Goal: Transaction & Acquisition: Purchase product/service

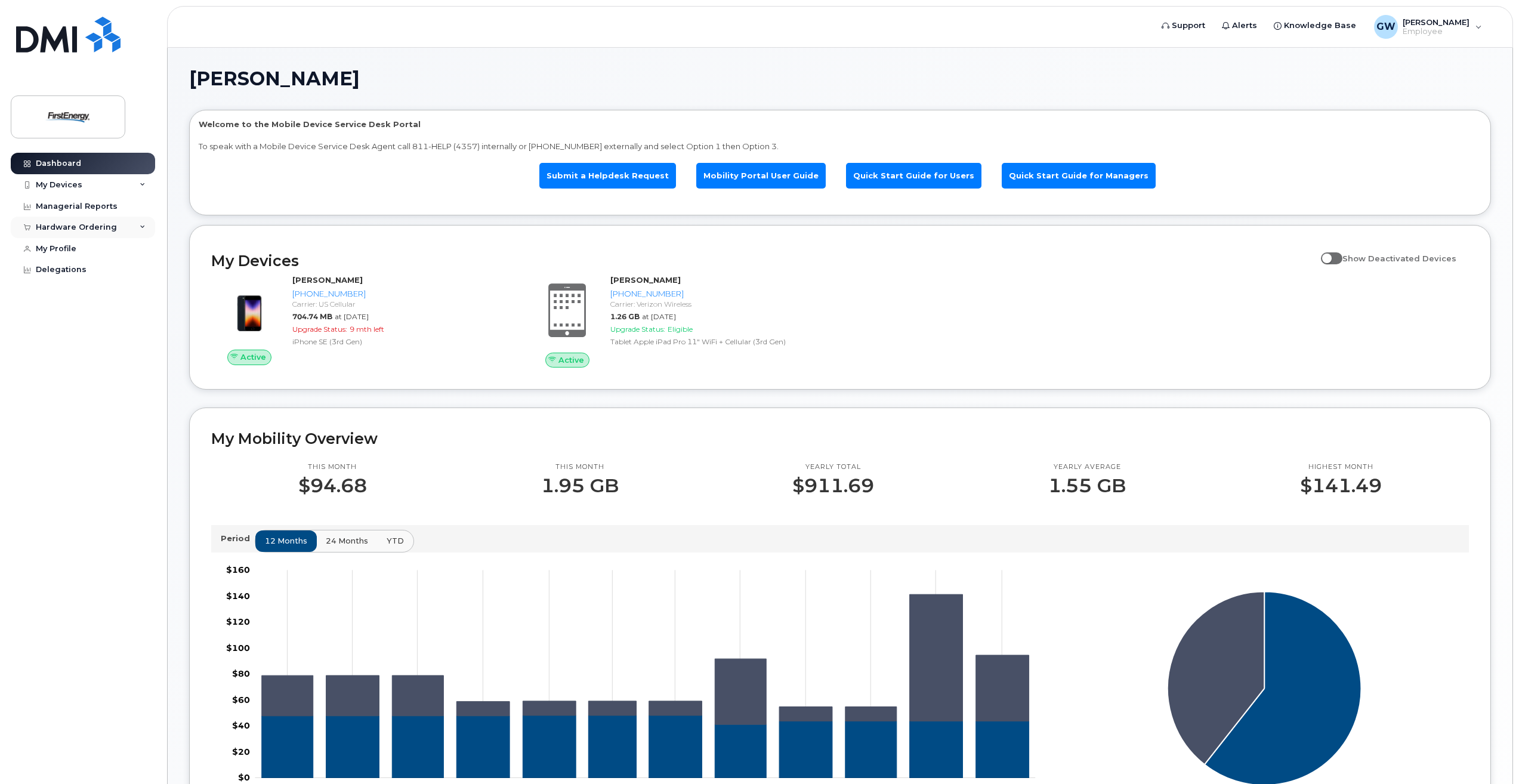
click at [144, 224] on icon at bounding box center [142, 227] width 6 height 6
click at [81, 251] on div "My Orders" at bounding box center [63, 249] width 43 height 11
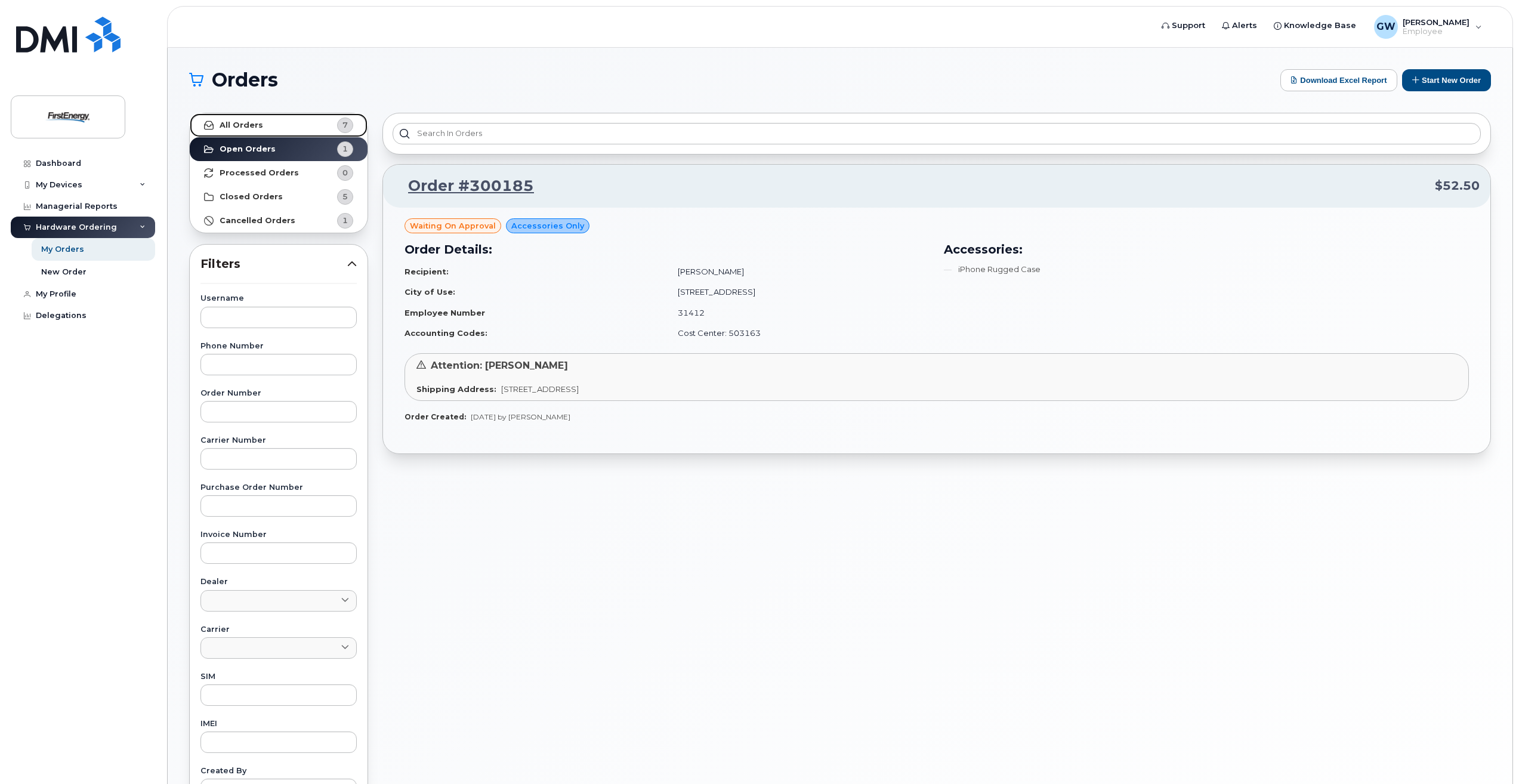
click at [238, 122] on strong "All Orders" at bounding box center [241, 125] width 43 height 10
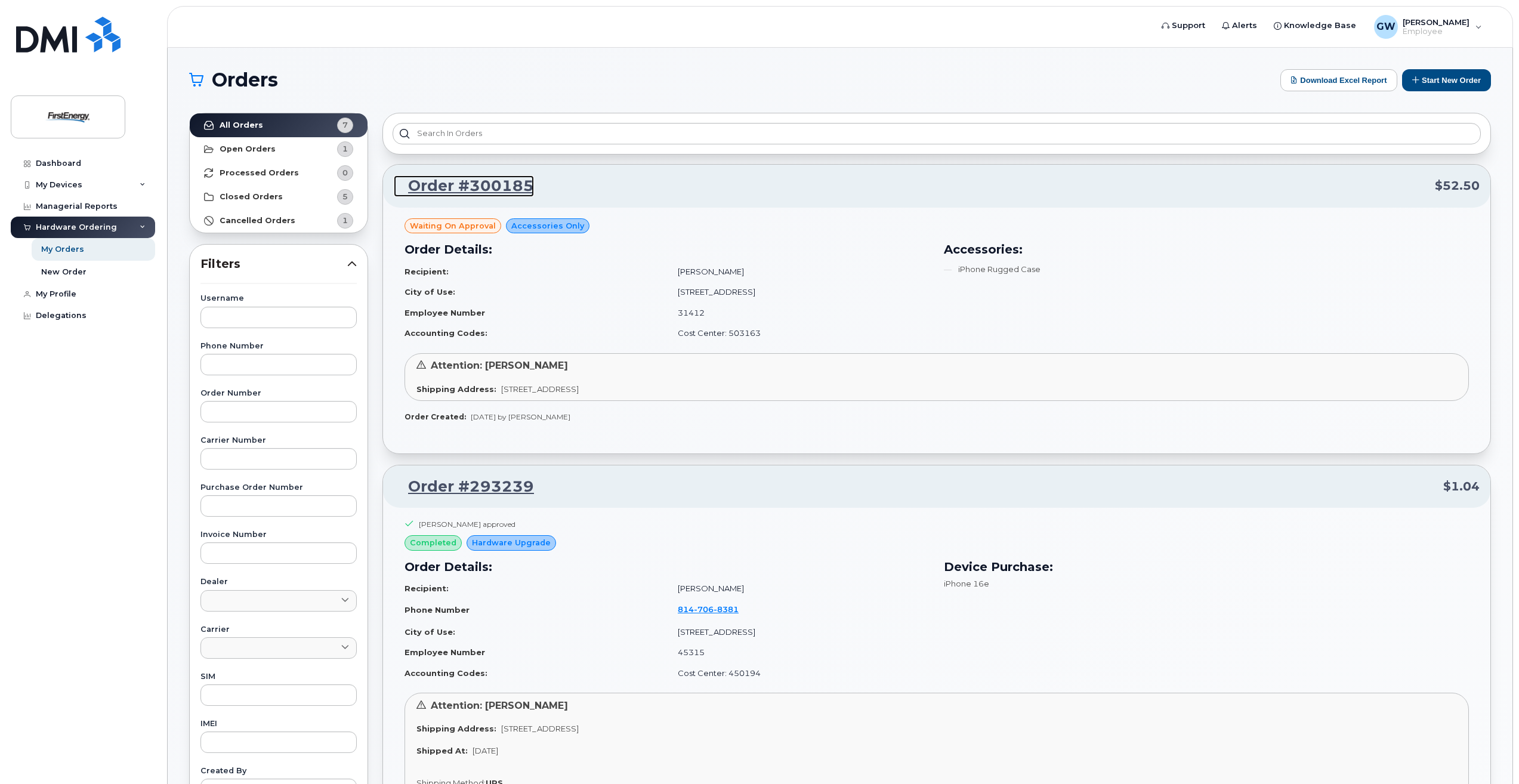
click at [447, 187] on link "Order #300185" at bounding box center [464, 186] width 140 height 21
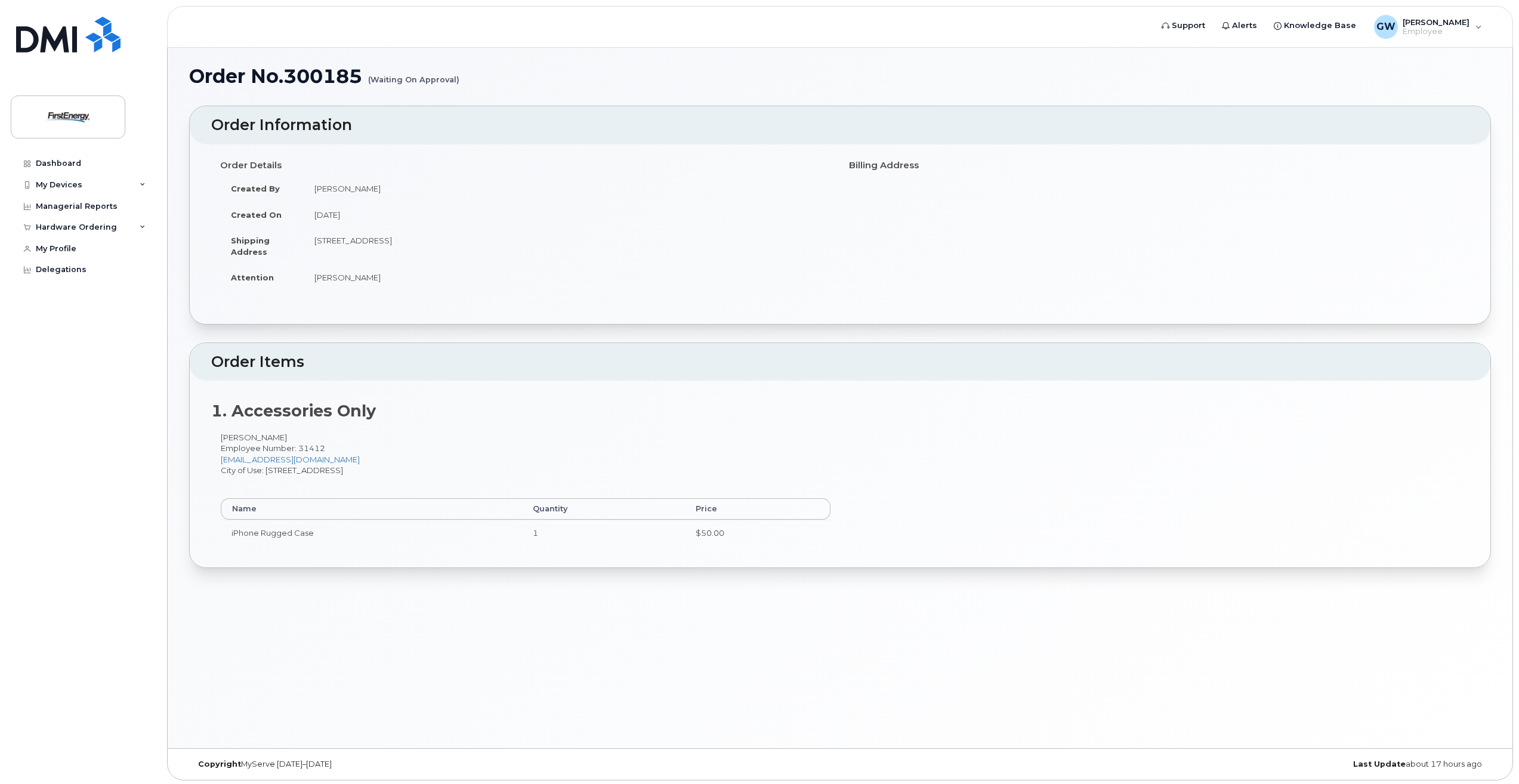
scroll to position [6, 0]
click at [335, 74] on h1 "Order No.300185 (Waiting On Approval)" at bounding box center [840, 74] width 1302 height 21
drag, startPoint x: 71, startPoint y: 165, endPoint x: 103, endPoint y: 163, distance: 32.1
click at [71, 165] on div "Dashboard" at bounding box center [58, 163] width 45 height 10
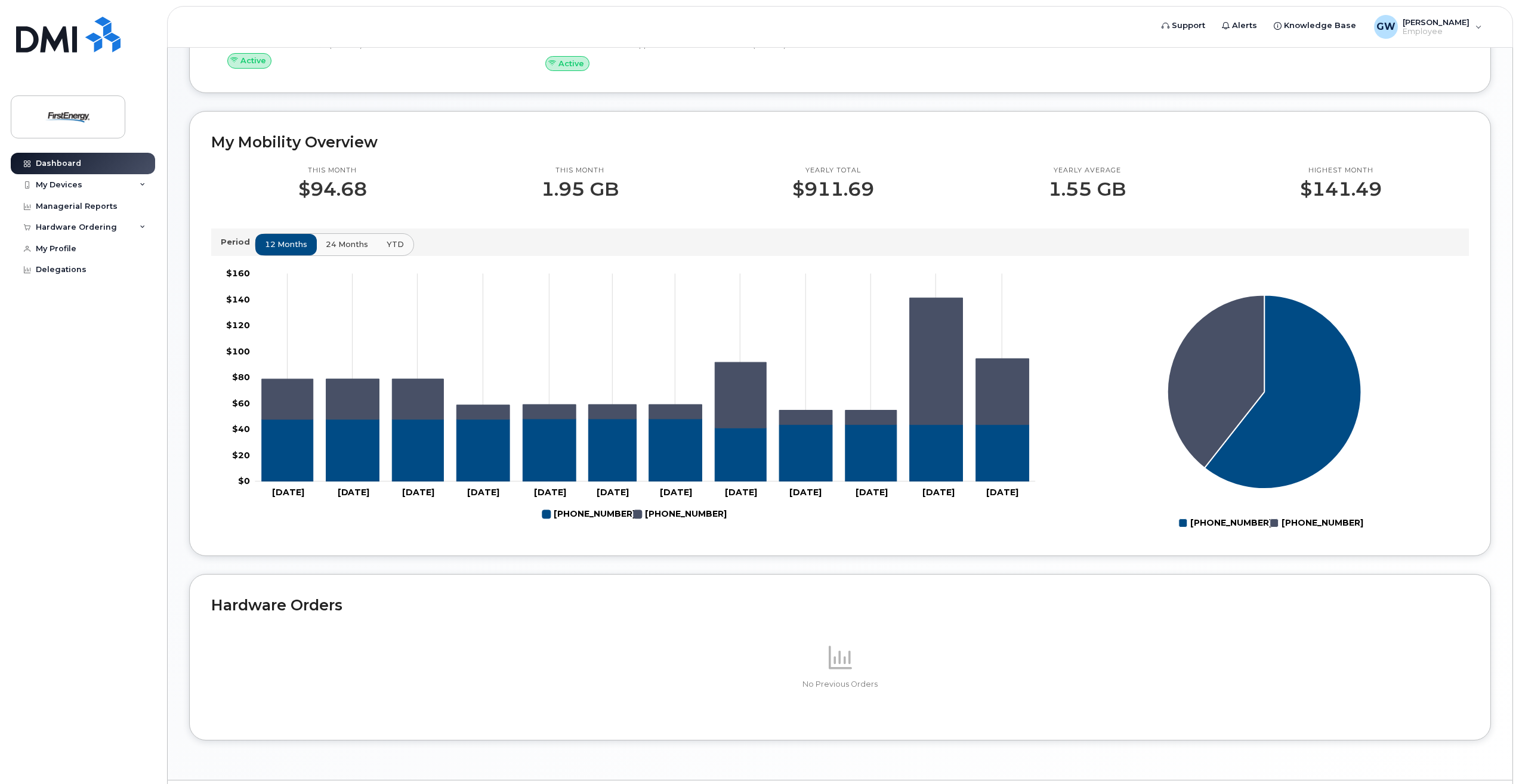
scroll to position [331, 0]
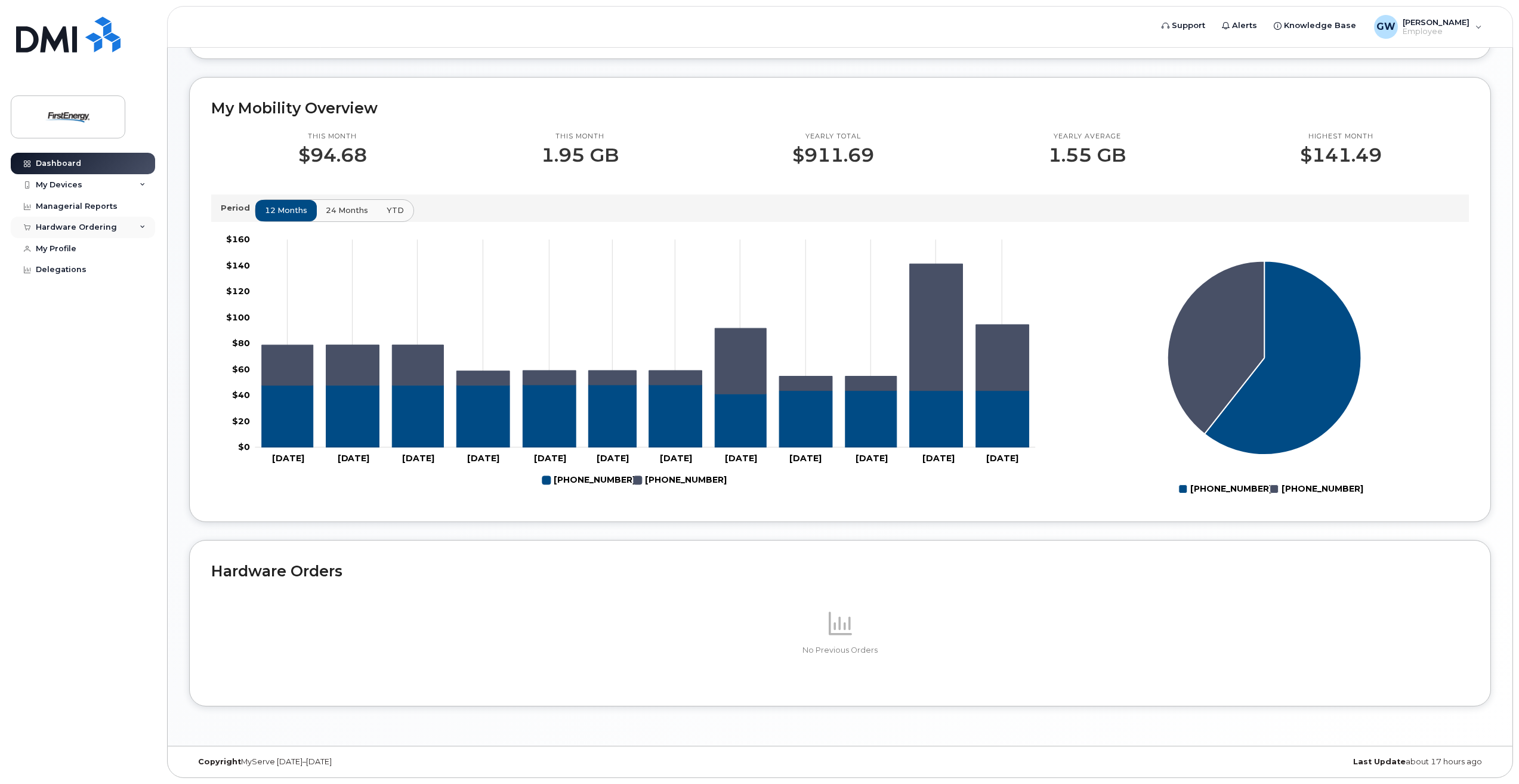
click at [84, 226] on div "Hardware Ordering" at bounding box center [76, 227] width 81 height 10
click at [82, 247] on link "My Orders" at bounding box center [93, 249] width 123 height 23
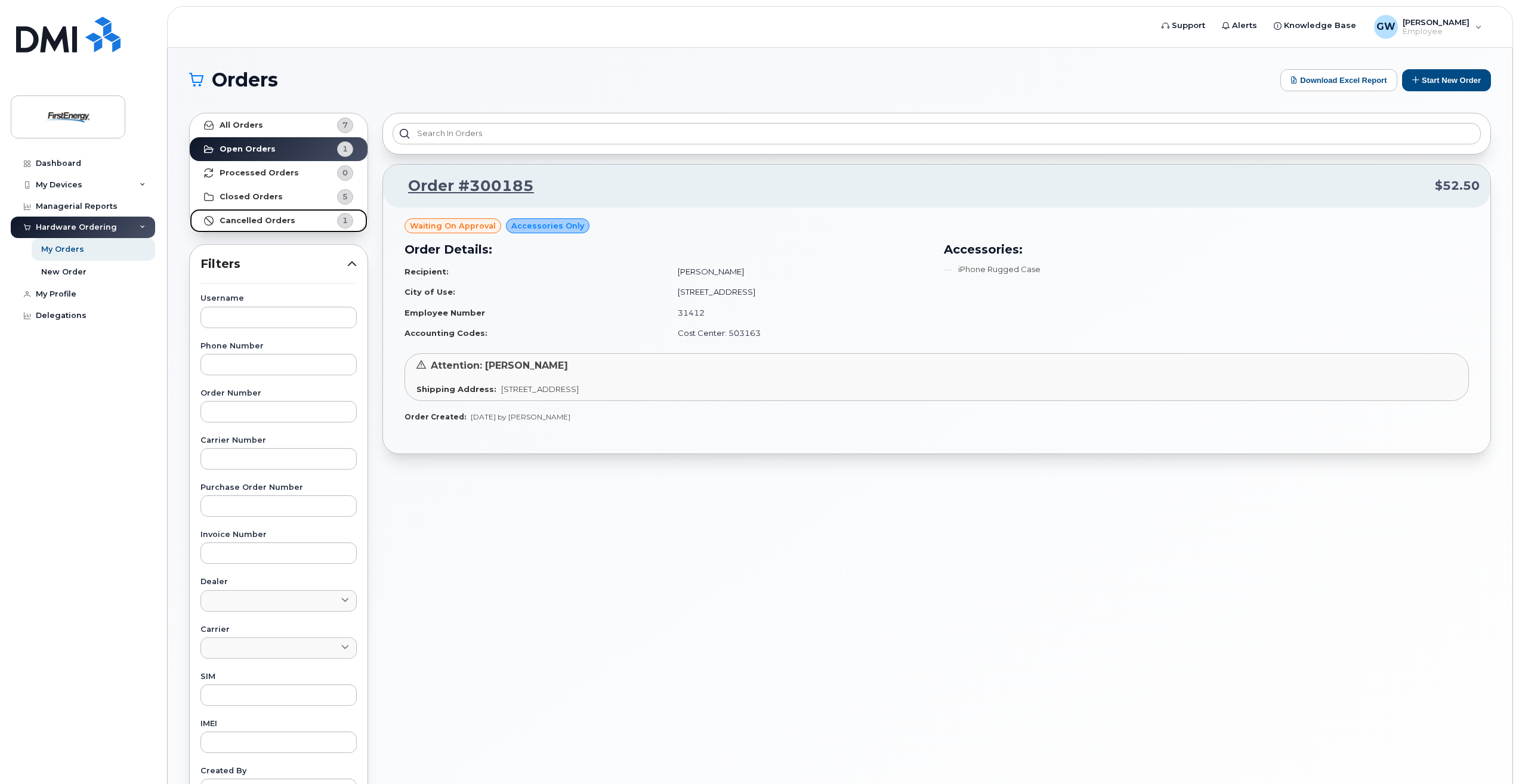
click at [261, 218] on strong "Cancelled Orders" at bounding box center [257, 220] width 76 height 10
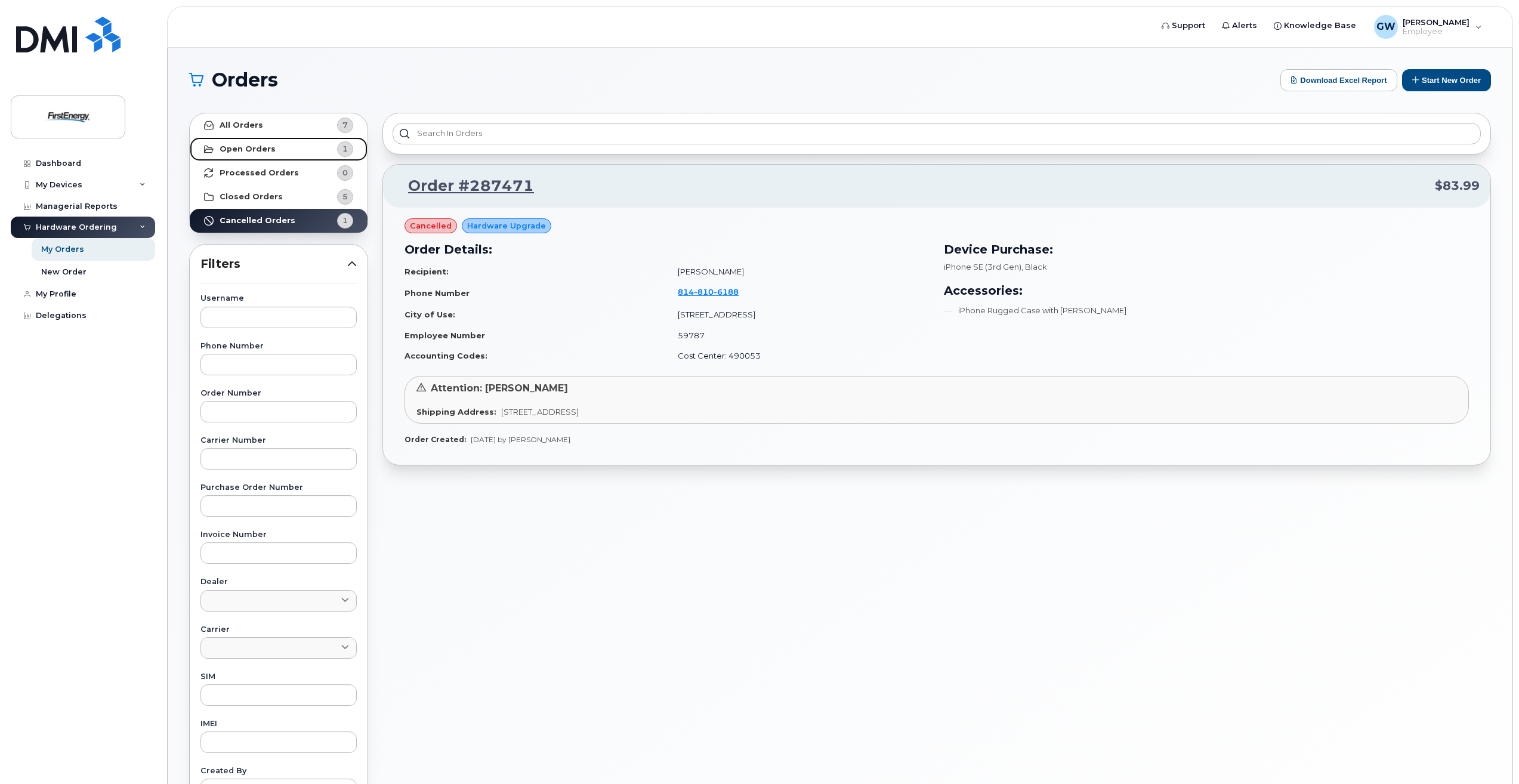
click at [259, 147] on strong "Open Orders" at bounding box center [247, 149] width 56 height 10
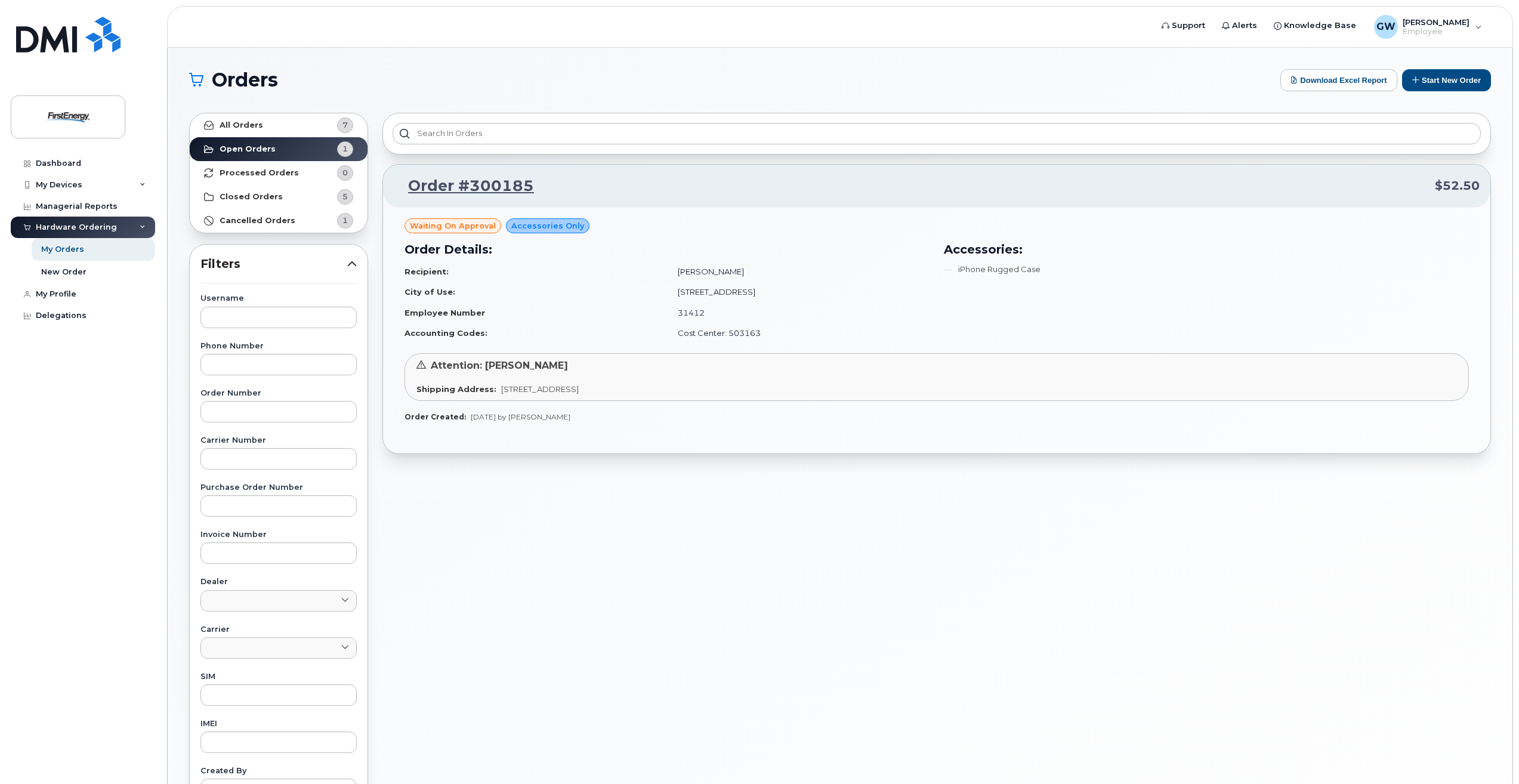
click at [550, 224] on span "Accessories Only" at bounding box center [548, 226] width 73 height 12
drag, startPoint x: 997, startPoint y: 264, endPoint x: 666, endPoint y: 292, distance: 332.2
click at [667, 292] on td "[STREET_ADDRESS]" at bounding box center [798, 292] width 262 height 21
click at [511, 185] on link "Order #300185" at bounding box center [464, 186] width 140 height 21
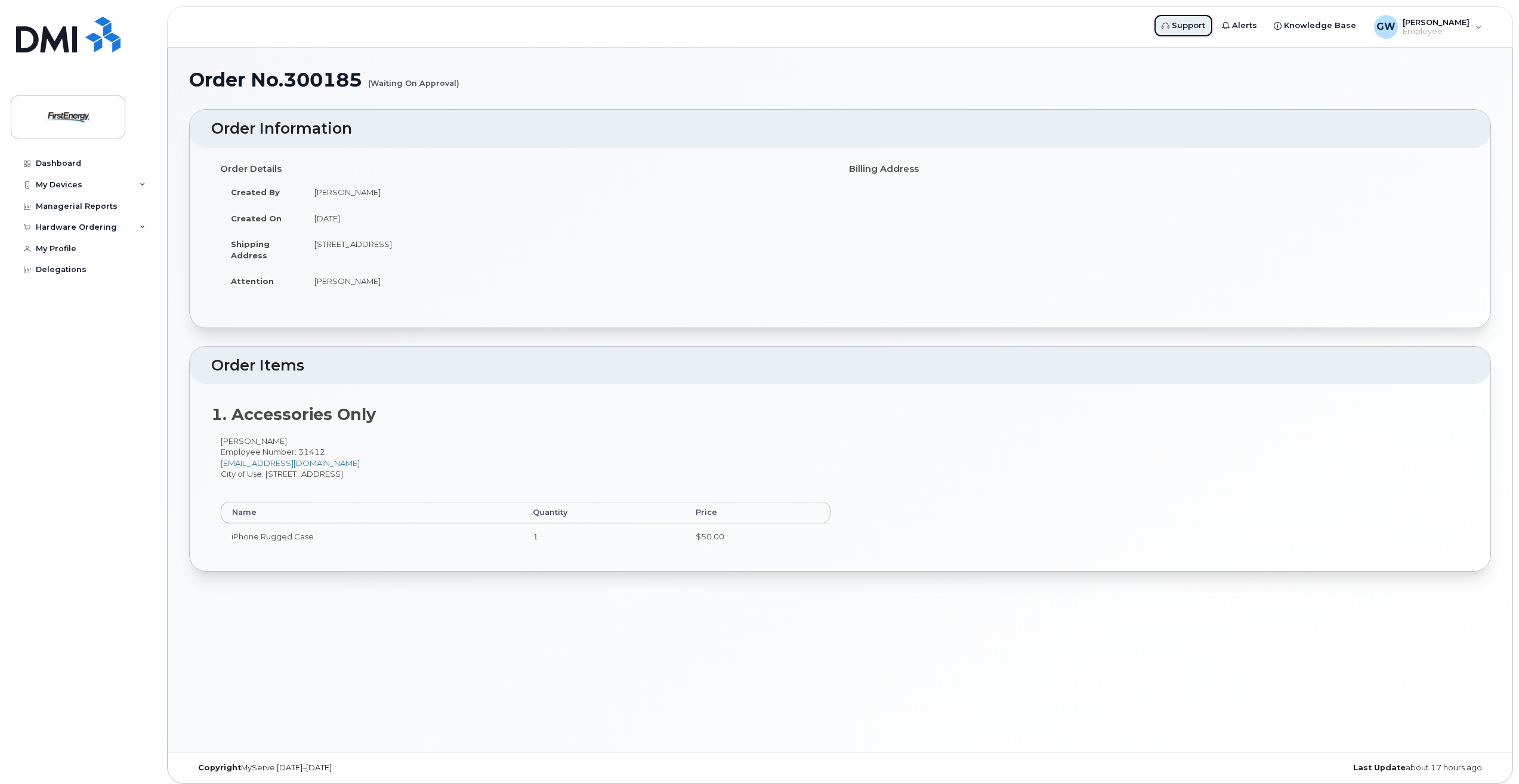
click at [1194, 28] on span "Support" at bounding box center [1188, 25] width 34 height 12
click at [74, 274] on div "Delegations" at bounding box center [61, 269] width 51 height 10
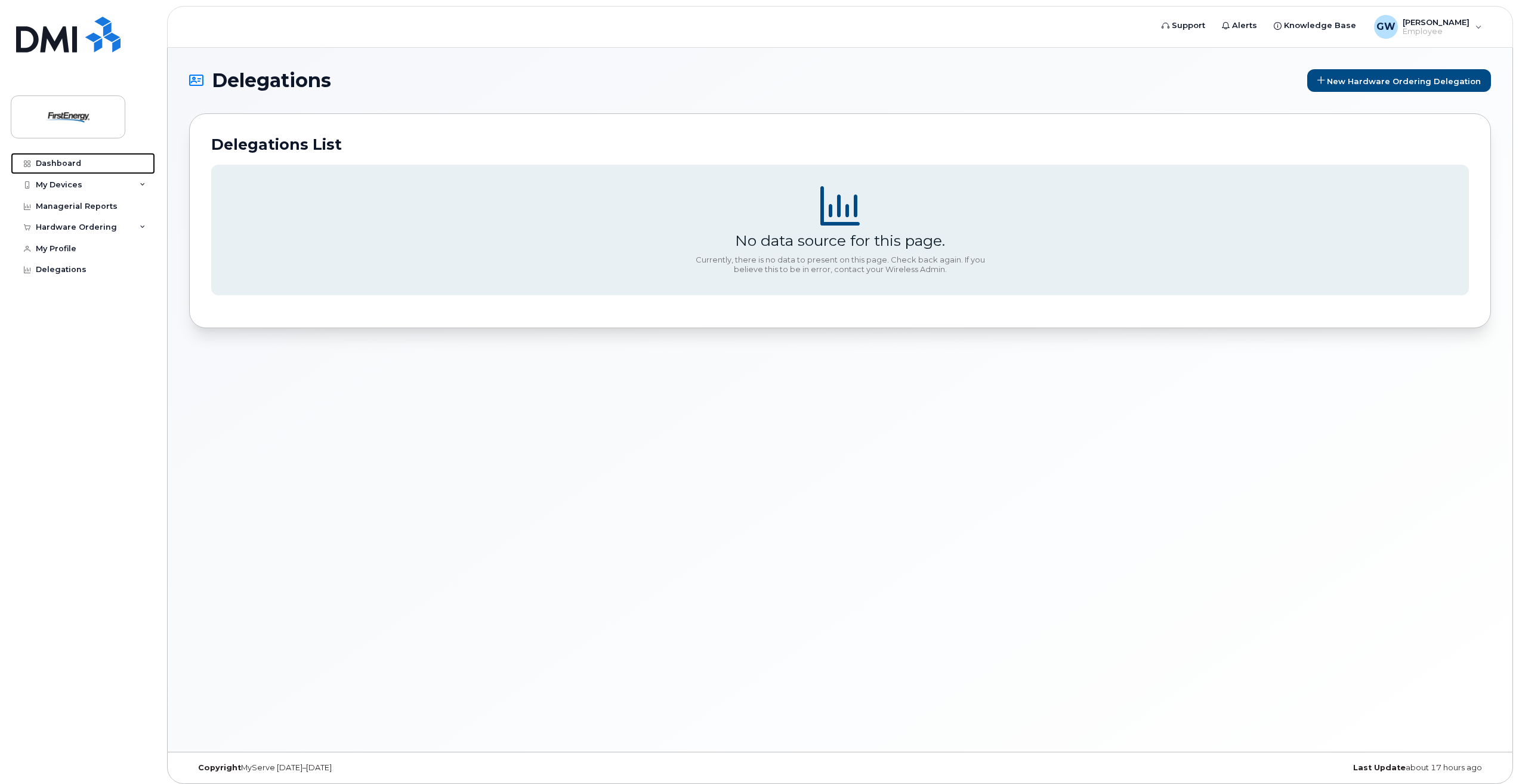
drag, startPoint x: 65, startPoint y: 166, endPoint x: 173, endPoint y: 134, distance: 112.6
click at [65, 166] on div "Dashboard" at bounding box center [58, 163] width 45 height 10
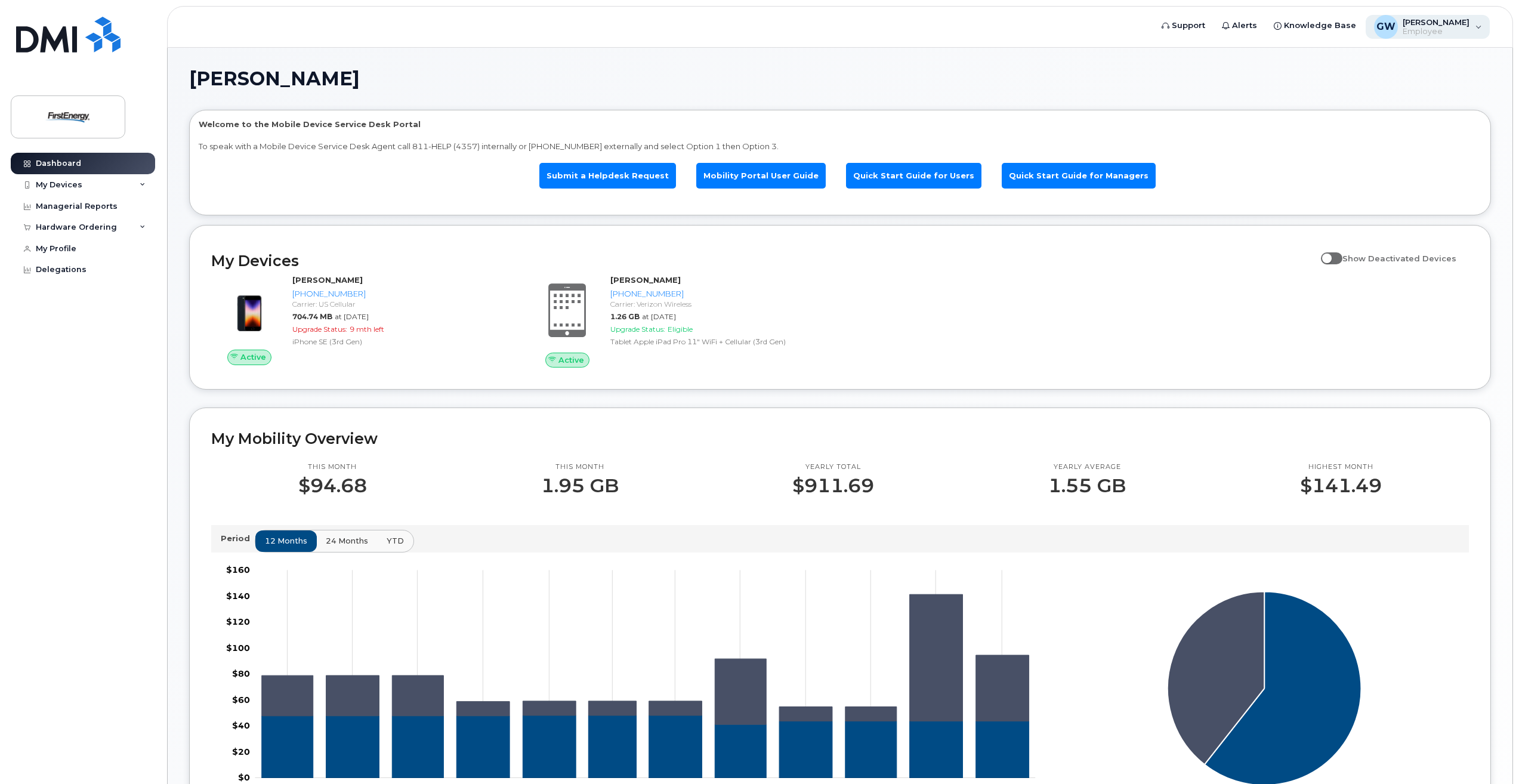
click at [1480, 28] on div "GW George, Wayne M Employee" at bounding box center [1427, 26] width 125 height 24
click at [122, 67] on link at bounding box center [68, 50] width 114 height 68
click at [1480, 28] on div "[PERSON_NAME], [PERSON_NAME] Employee" at bounding box center [1427, 26] width 125 height 24
click at [58, 244] on div "My Profile" at bounding box center [56, 249] width 41 height 10
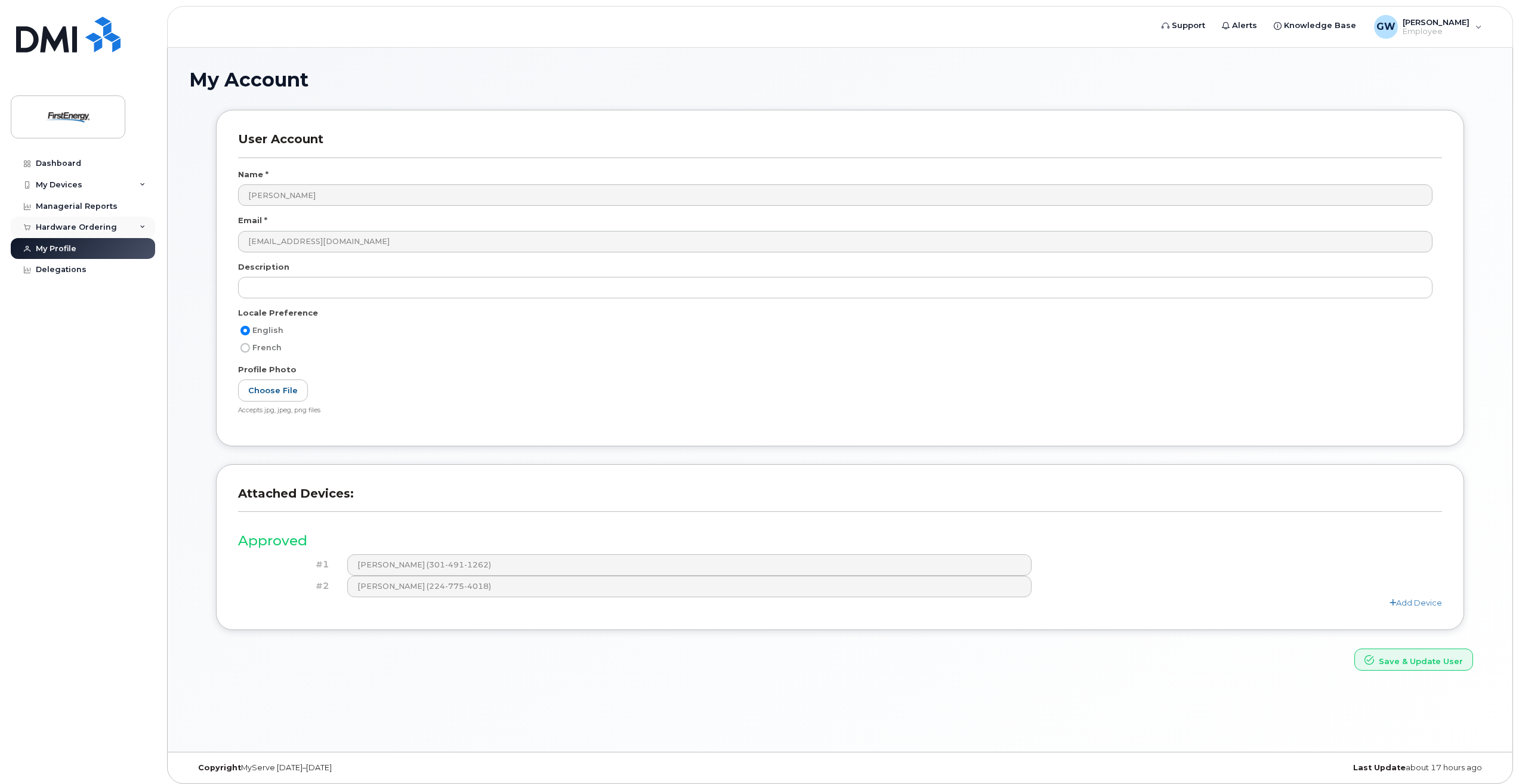
click at [72, 225] on div "Hardware Ordering" at bounding box center [76, 227] width 81 height 10
click at [64, 266] on link "New Order" at bounding box center [93, 272] width 123 height 23
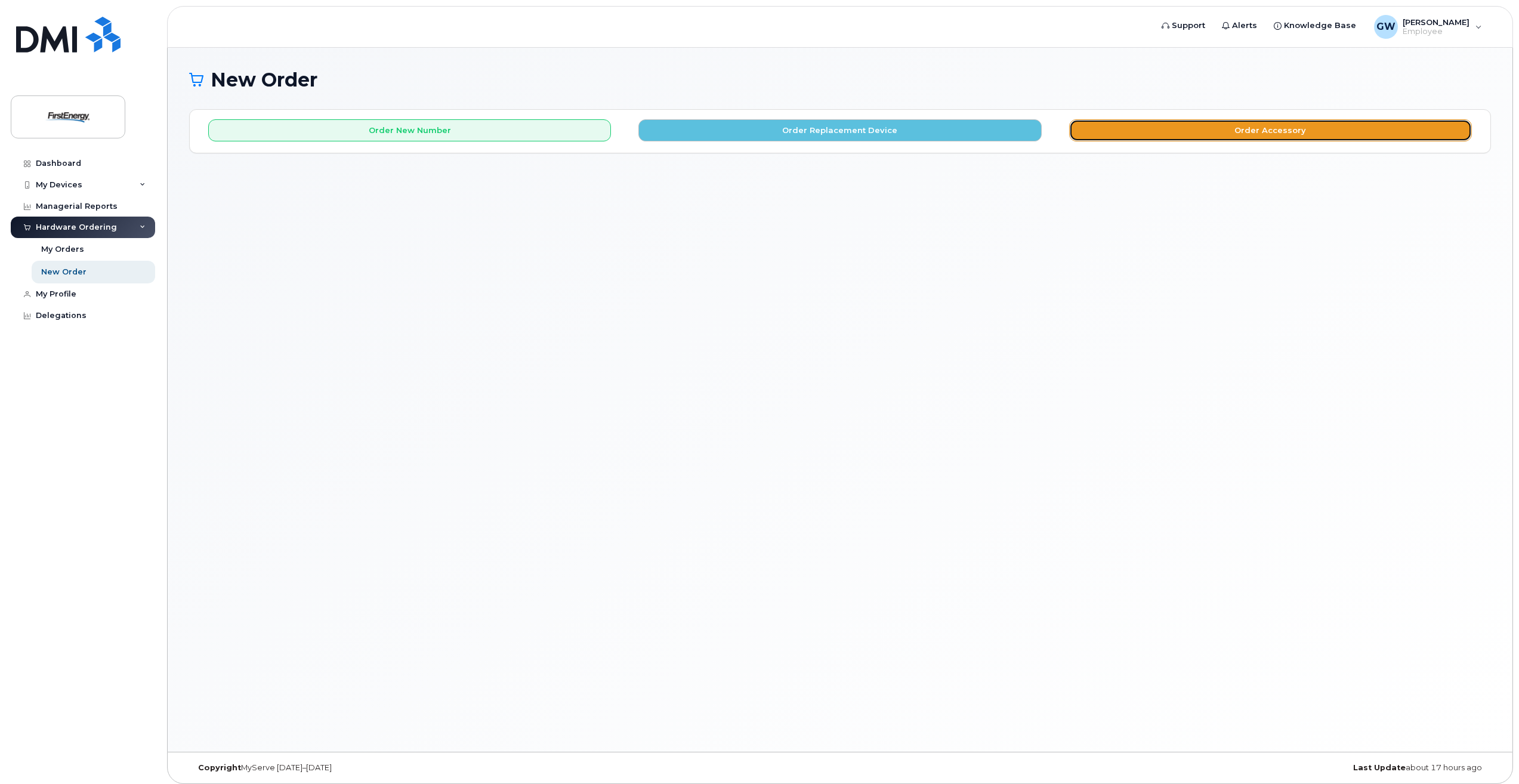
click at [1288, 130] on button "Order Accessory" at bounding box center [1270, 130] width 402 height 22
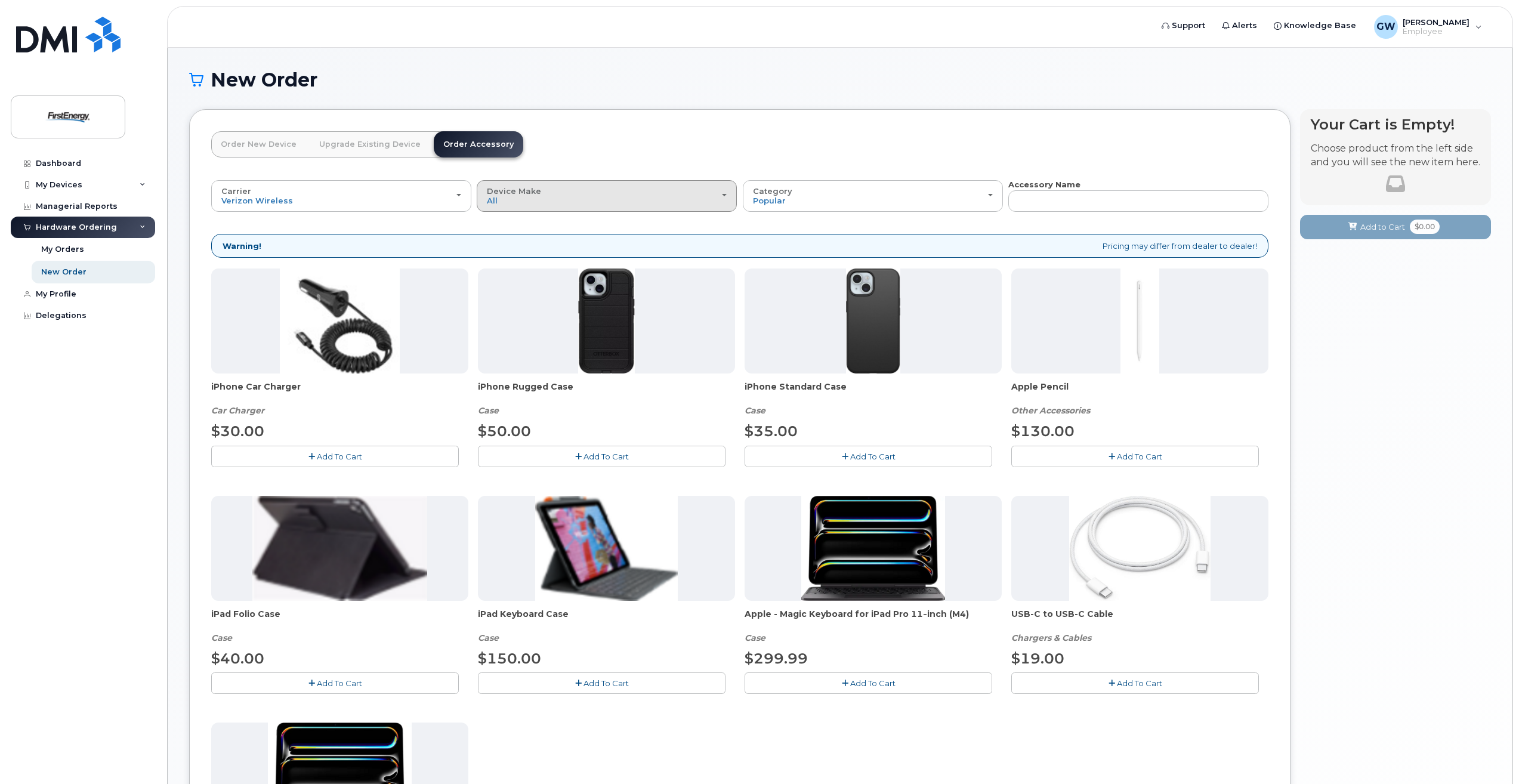
click at [724, 200] on div "Device Make All iPhone Tablet" at bounding box center [606, 196] width 240 height 19
click at [512, 251] on label "iPhone" at bounding box center [501, 249] width 43 height 14
click at [0, 0] on input "iPhone" at bounding box center [0, 0] width 0 height 0
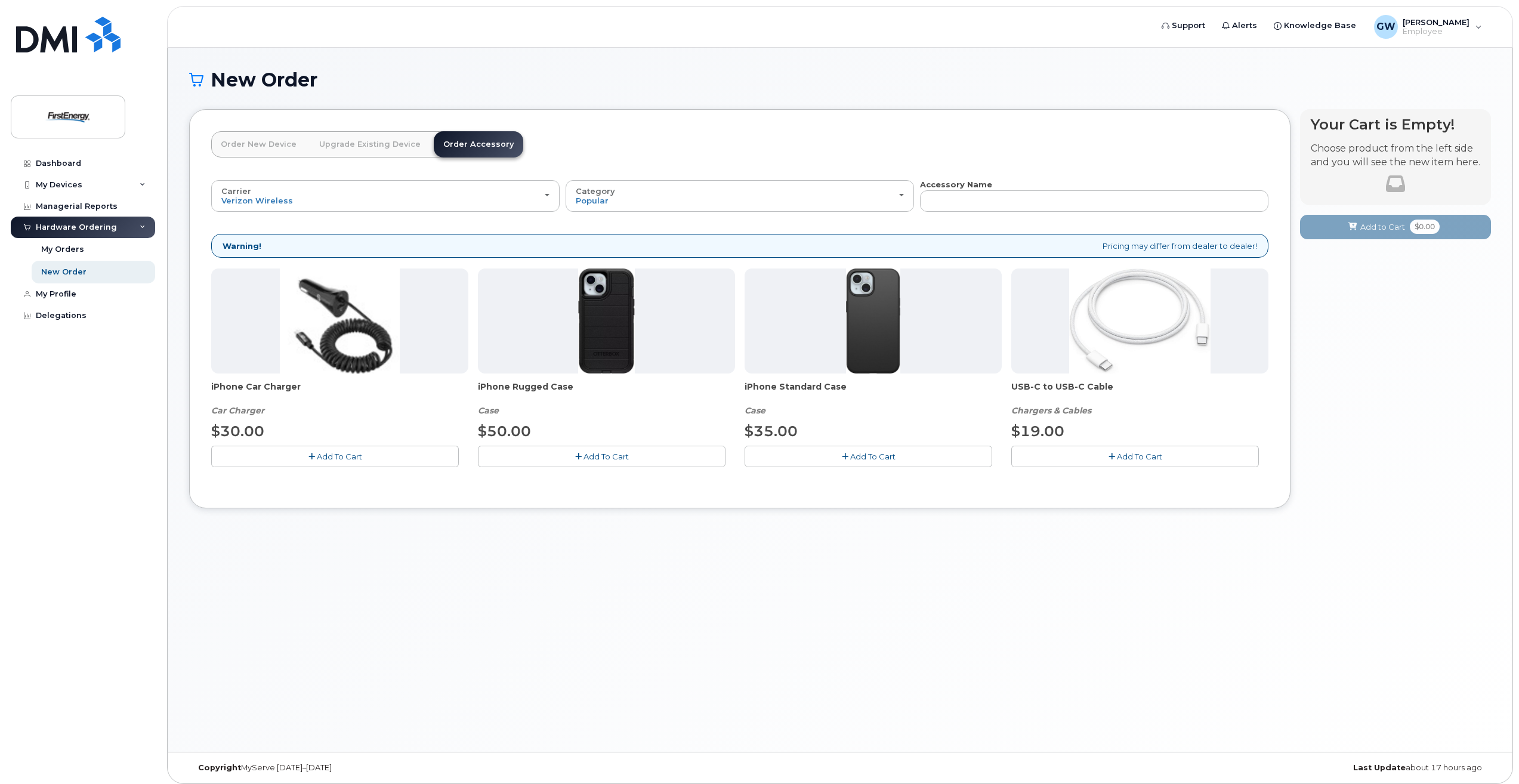
click at [599, 454] on span "Add To Cart" at bounding box center [606, 456] width 45 height 10
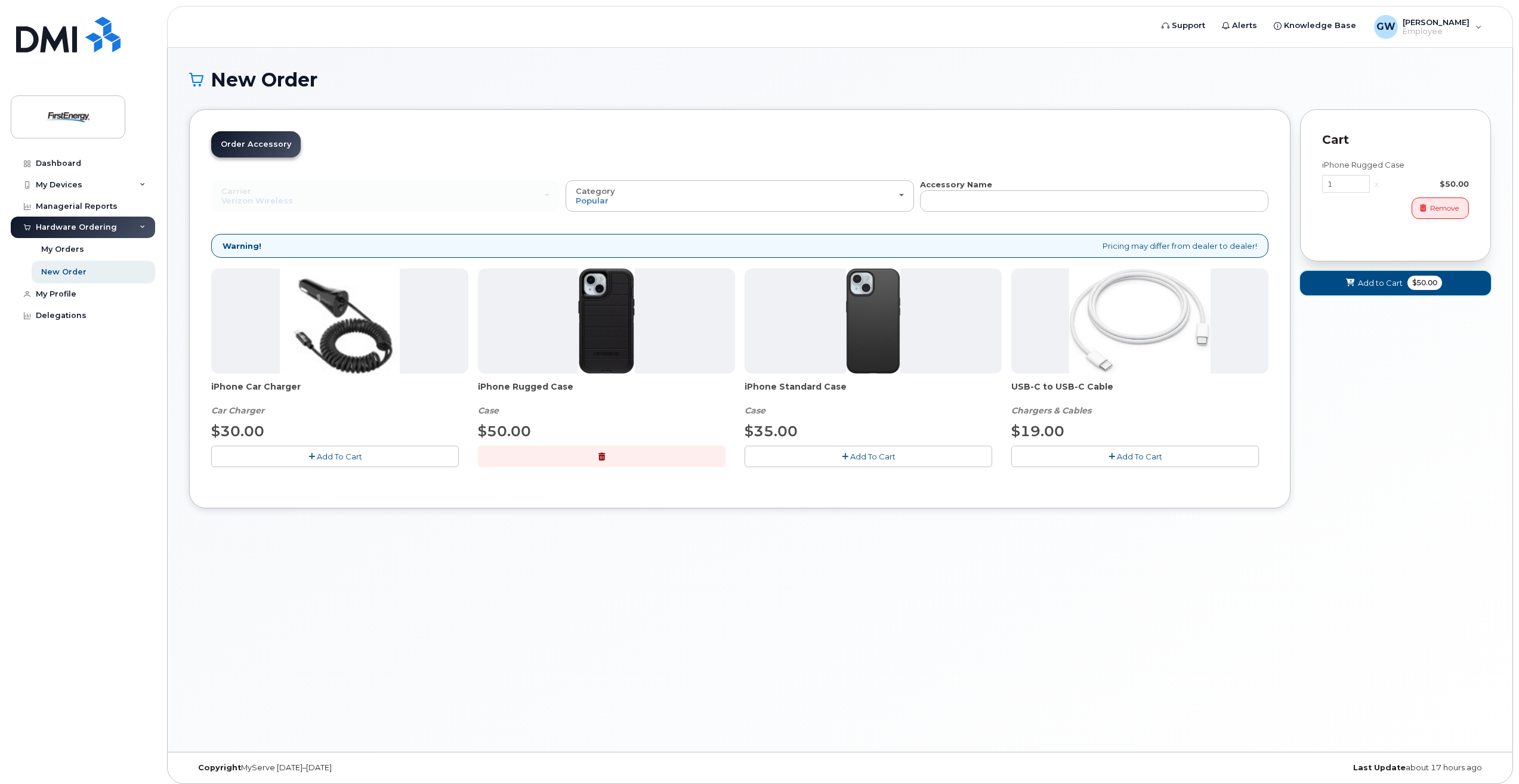
click at [1375, 283] on span "Add to Cart" at bounding box center [1380, 284] width 45 height 12
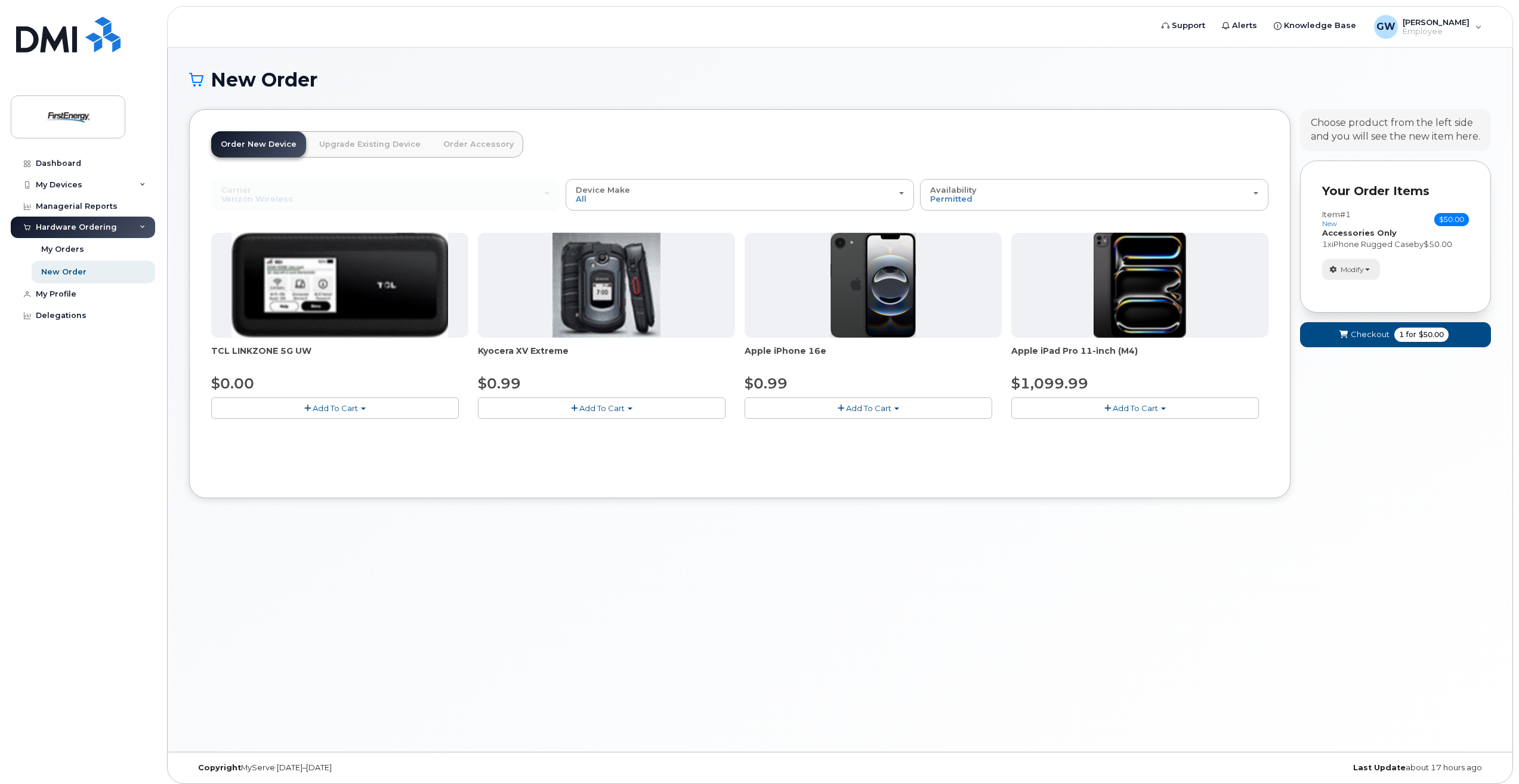
click at [1366, 272] on button "Modify" at bounding box center [1351, 269] width 58 height 21
click at [1405, 271] on div "Modify change order only accessories Remove" at bounding box center [1395, 269] width 147 height 21
click at [469, 145] on link "Order Accessory" at bounding box center [479, 144] width 90 height 26
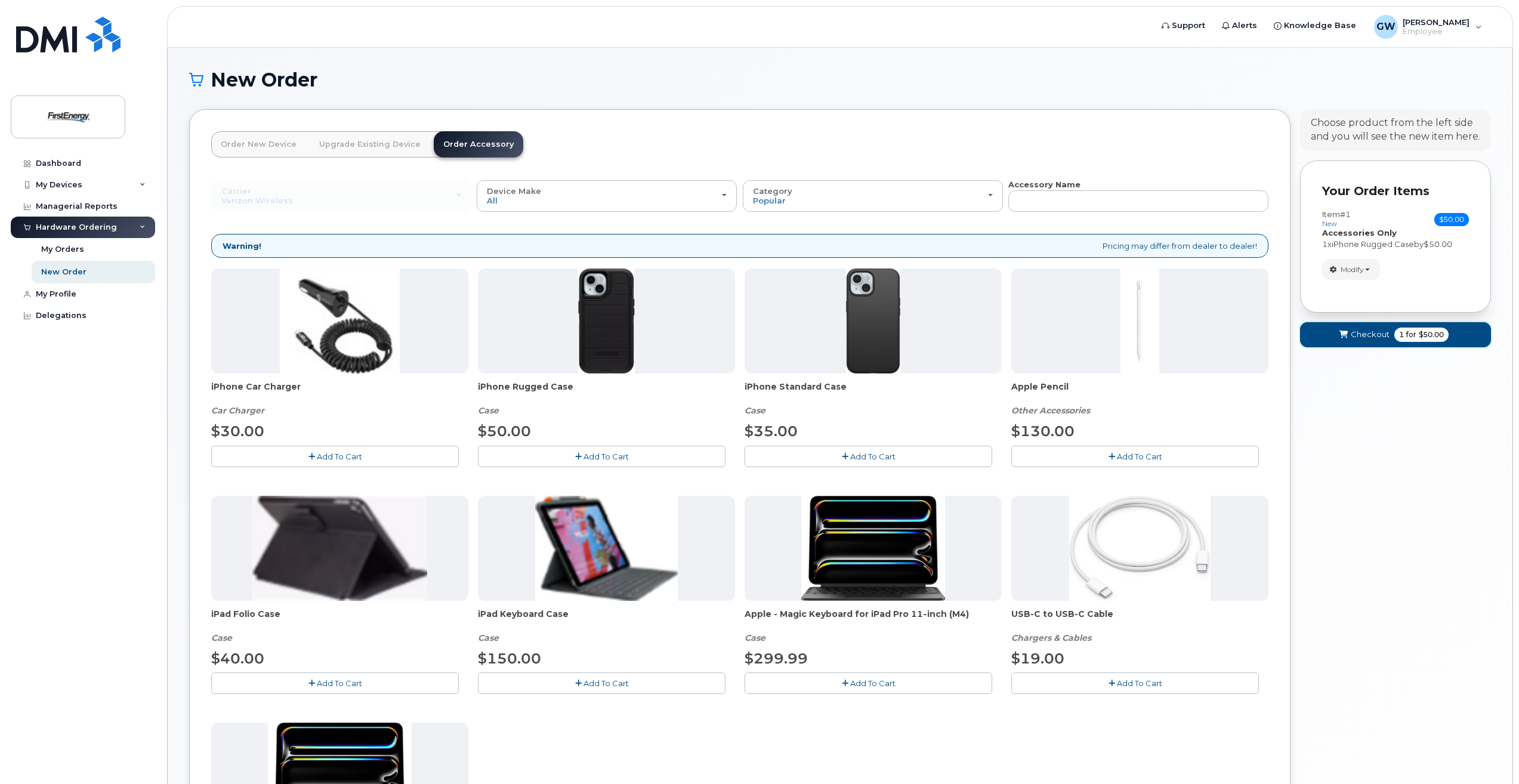
click at [1356, 338] on span "Checkout" at bounding box center [1370, 335] width 39 height 12
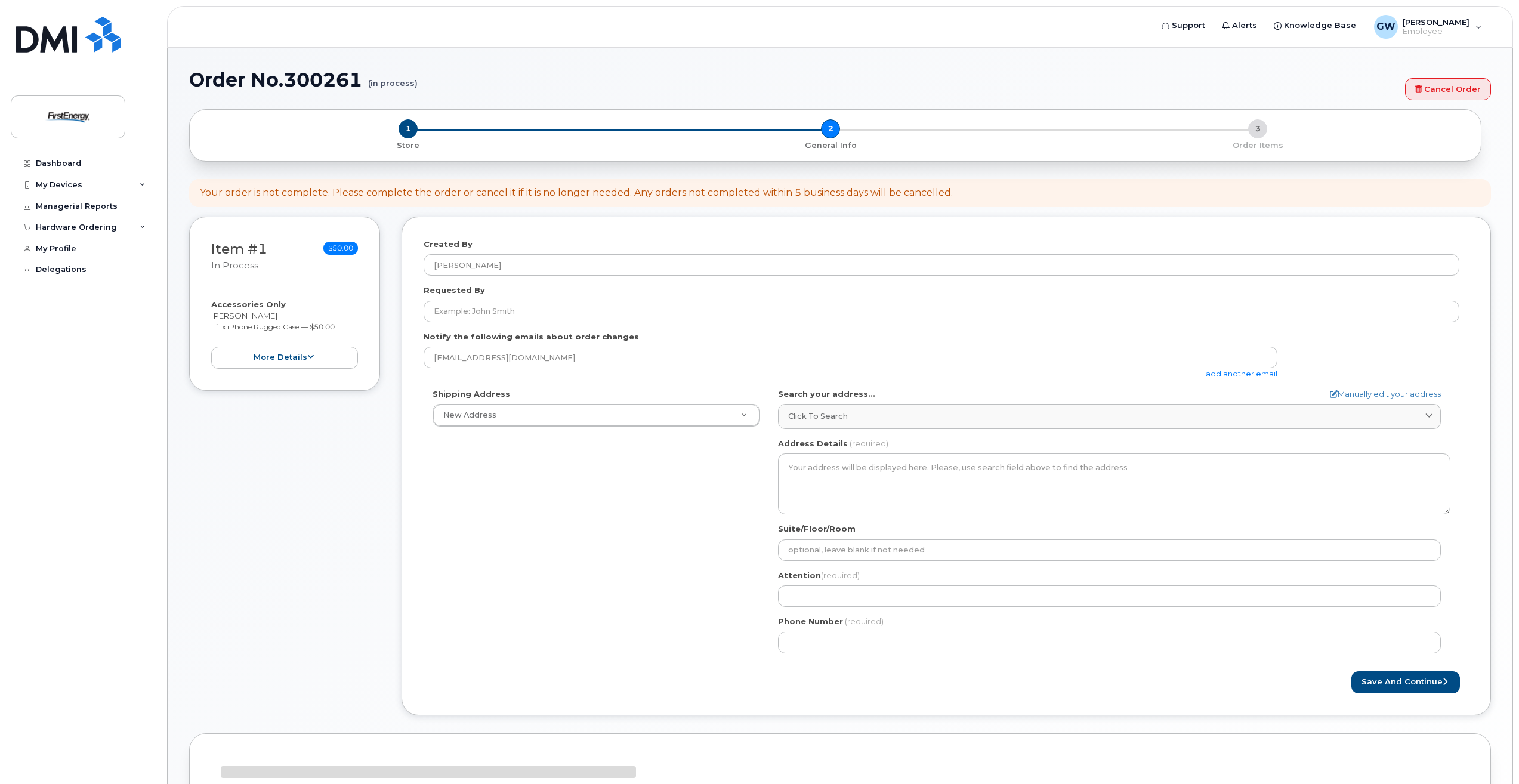
select select
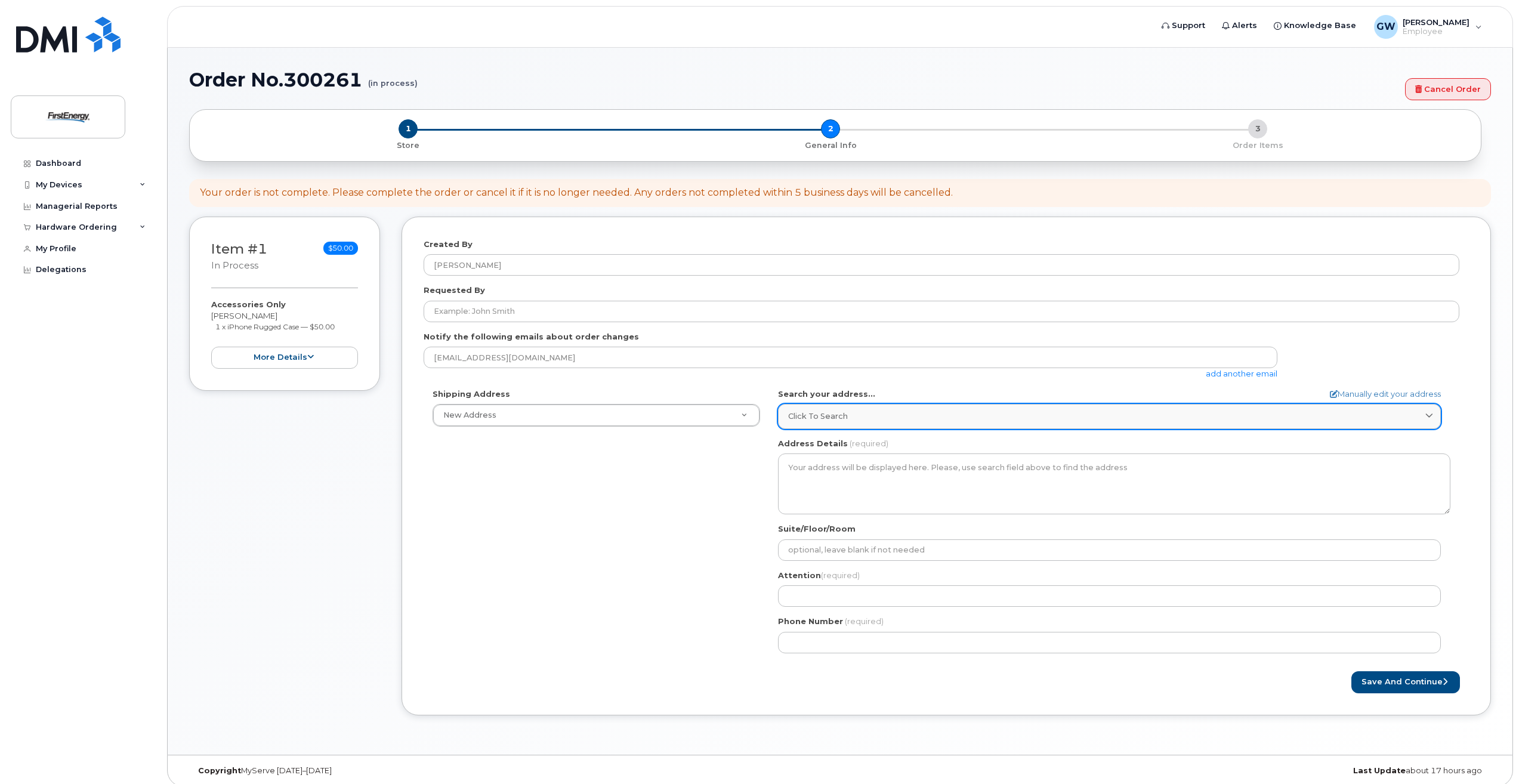
click at [904, 413] on div "Click to search" at bounding box center [1109, 417] width 643 height 12
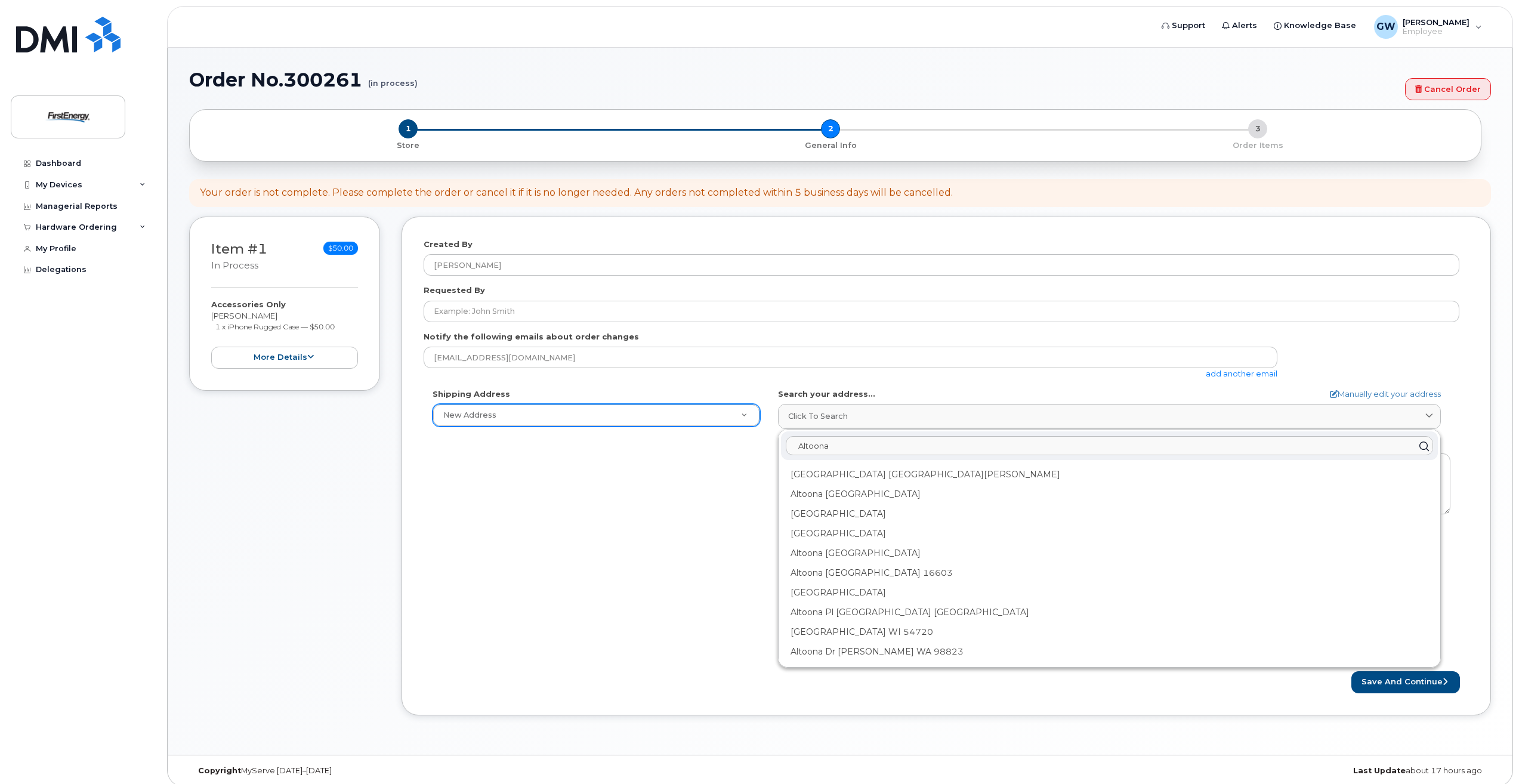
type input "Altoona"
select select "405 W Plank Rd"
type textarea "405 W Plank Rd ALTOONA PA 16602-3017 UNITED STATES"
type input "Kent Fluke"
type input "3014911262"
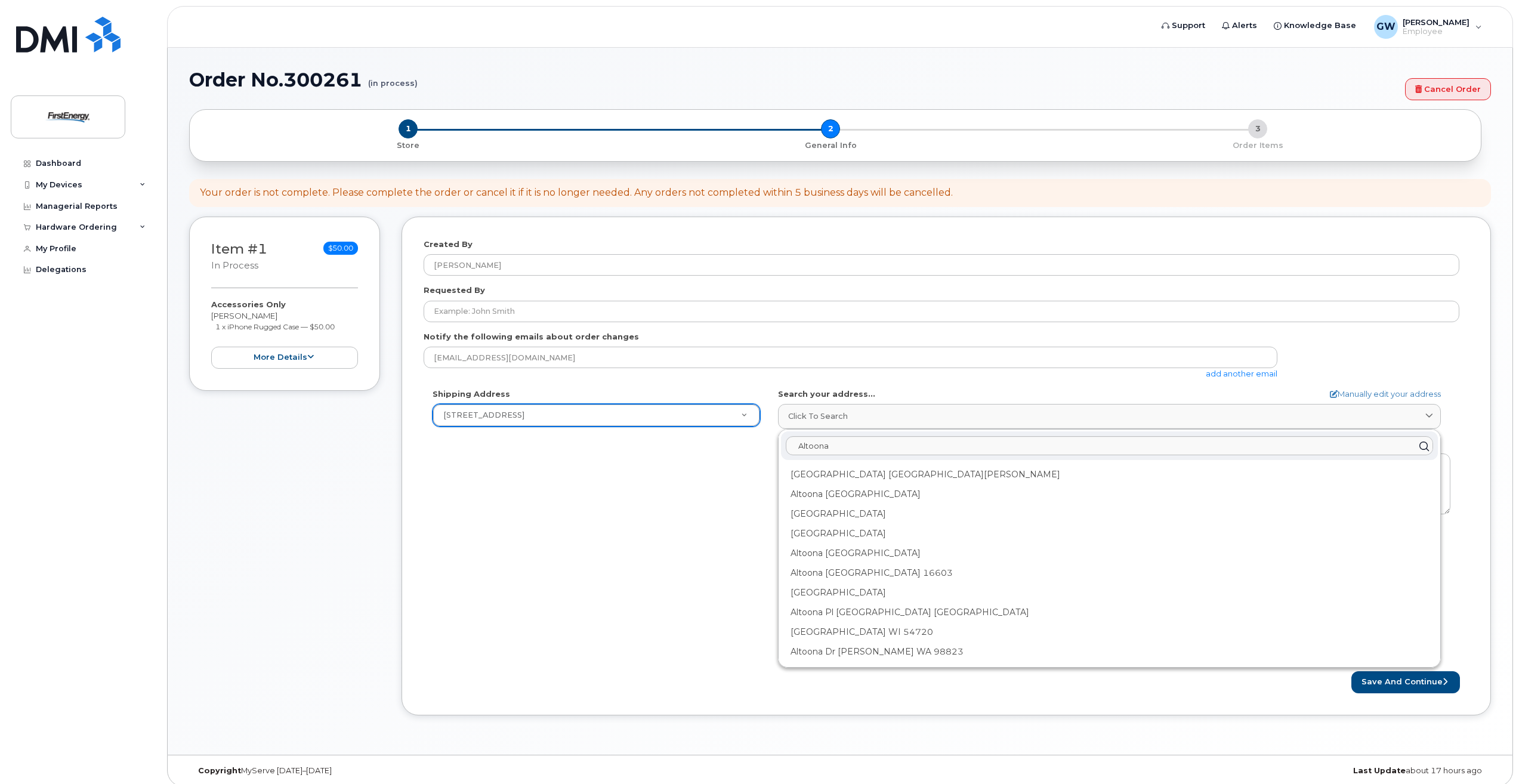
click at [577, 535] on div "Shipping Address 405 W Plank Rd New Address 405 W Plank Rd 2800 E College Ave P…" at bounding box center [942, 525] width 1036 height 274
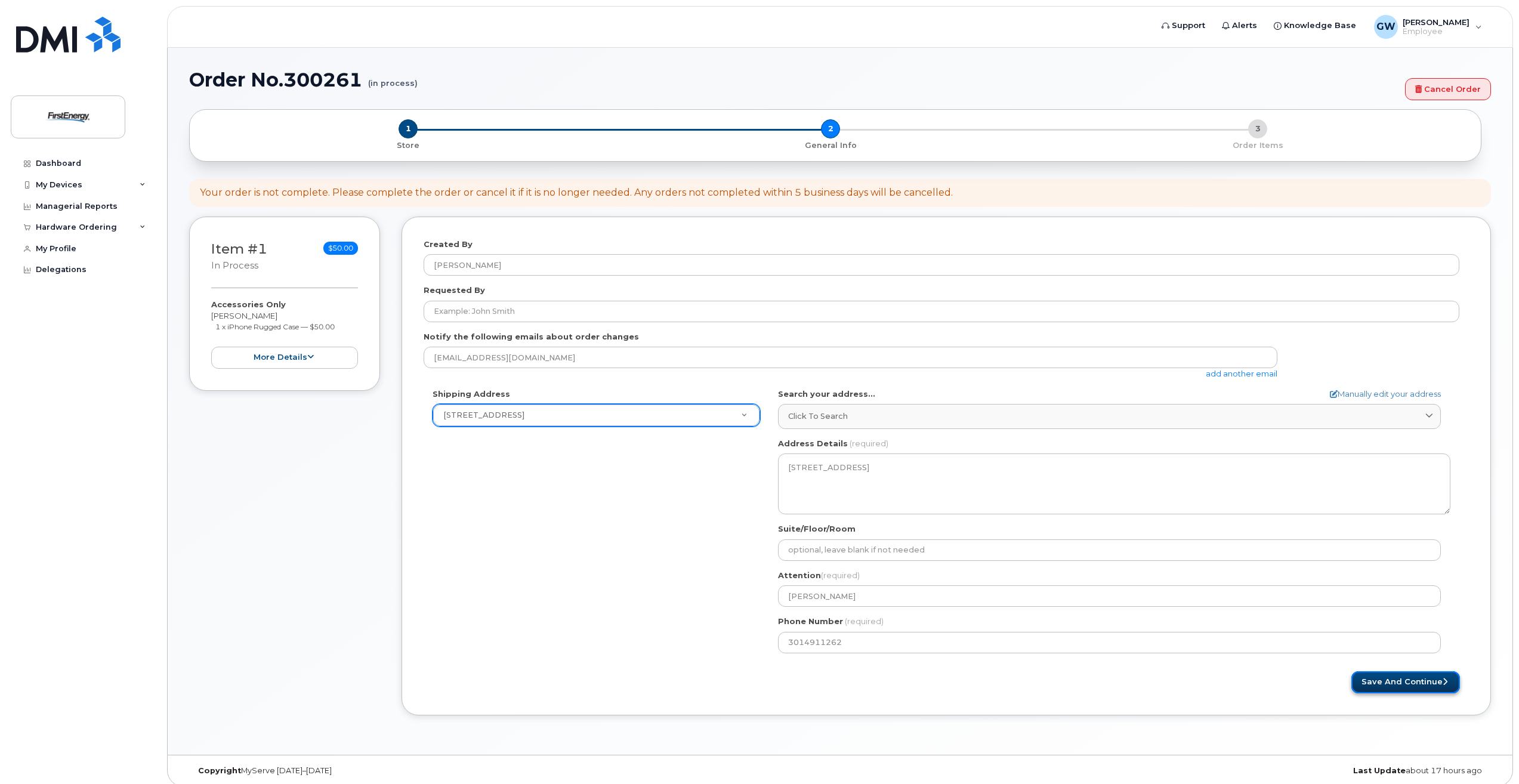
click at [1422, 682] on button "Save and Continue" at bounding box center [1405, 682] width 108 height 22
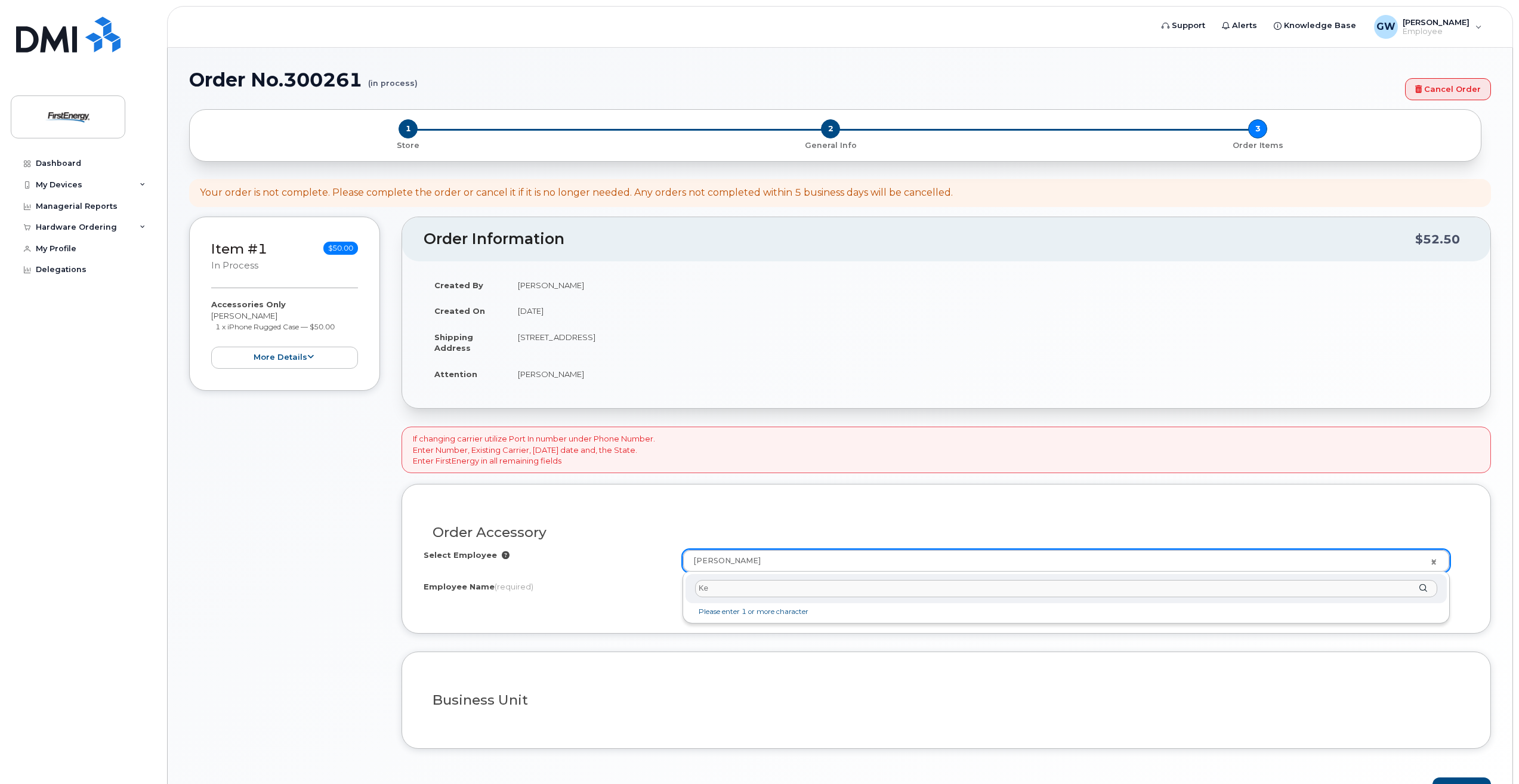
type input "K"
type input "fluke"
type input "2074306"
type input "[PERSON_NAME]"
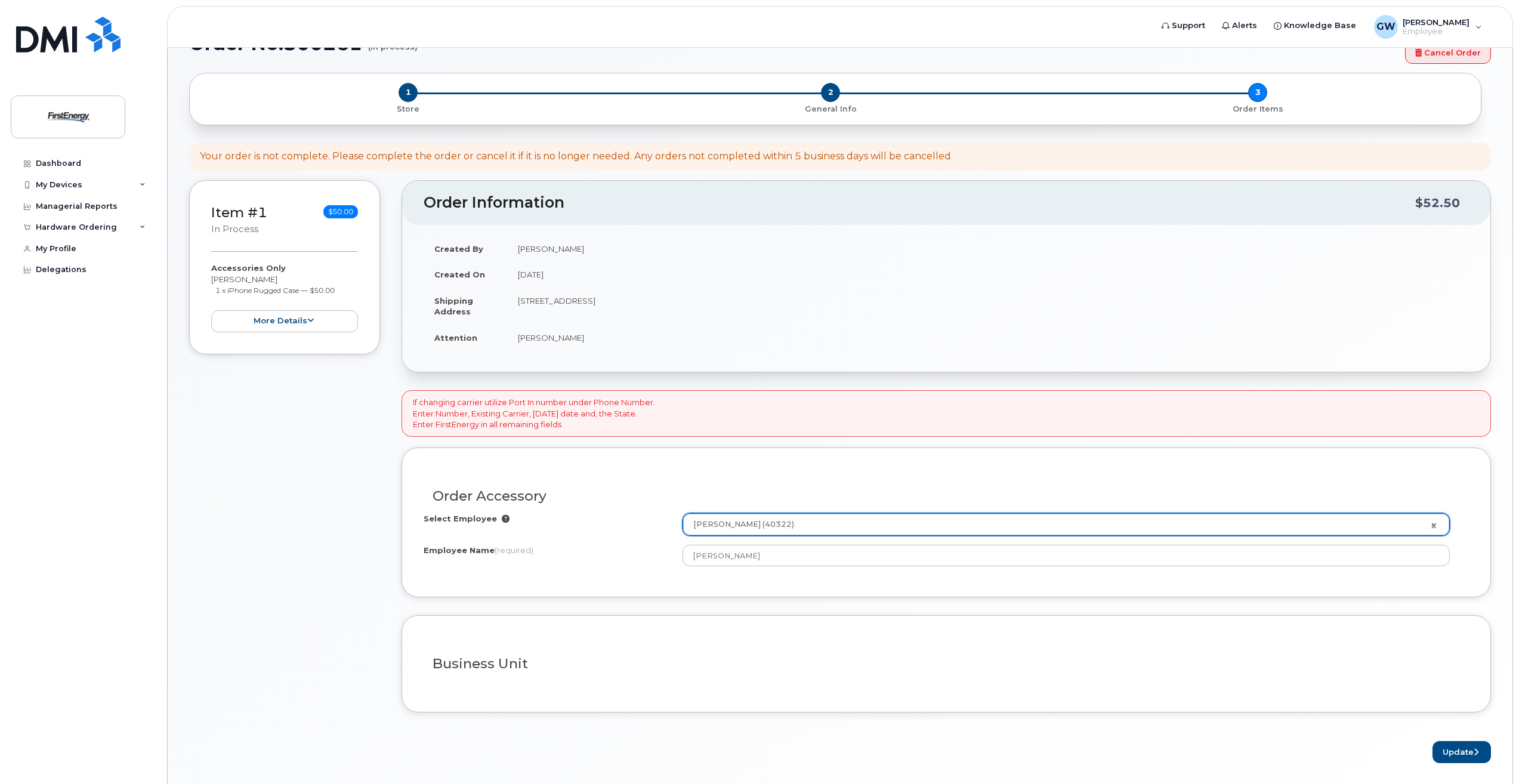
scroll to position [75, 0]
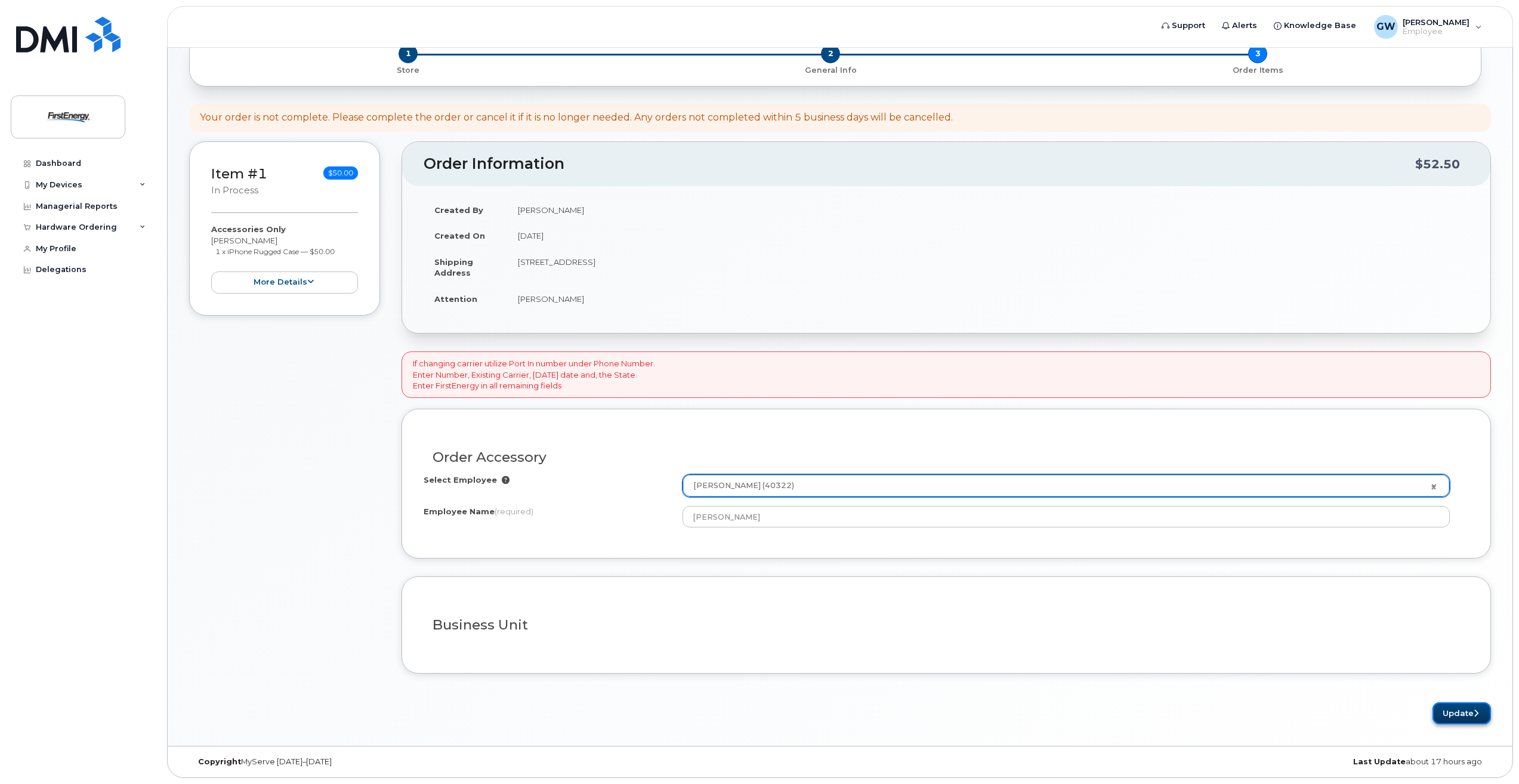
click at [1466, 712] on button "Update" at bounding box center [1462, 713] width 59 height 22
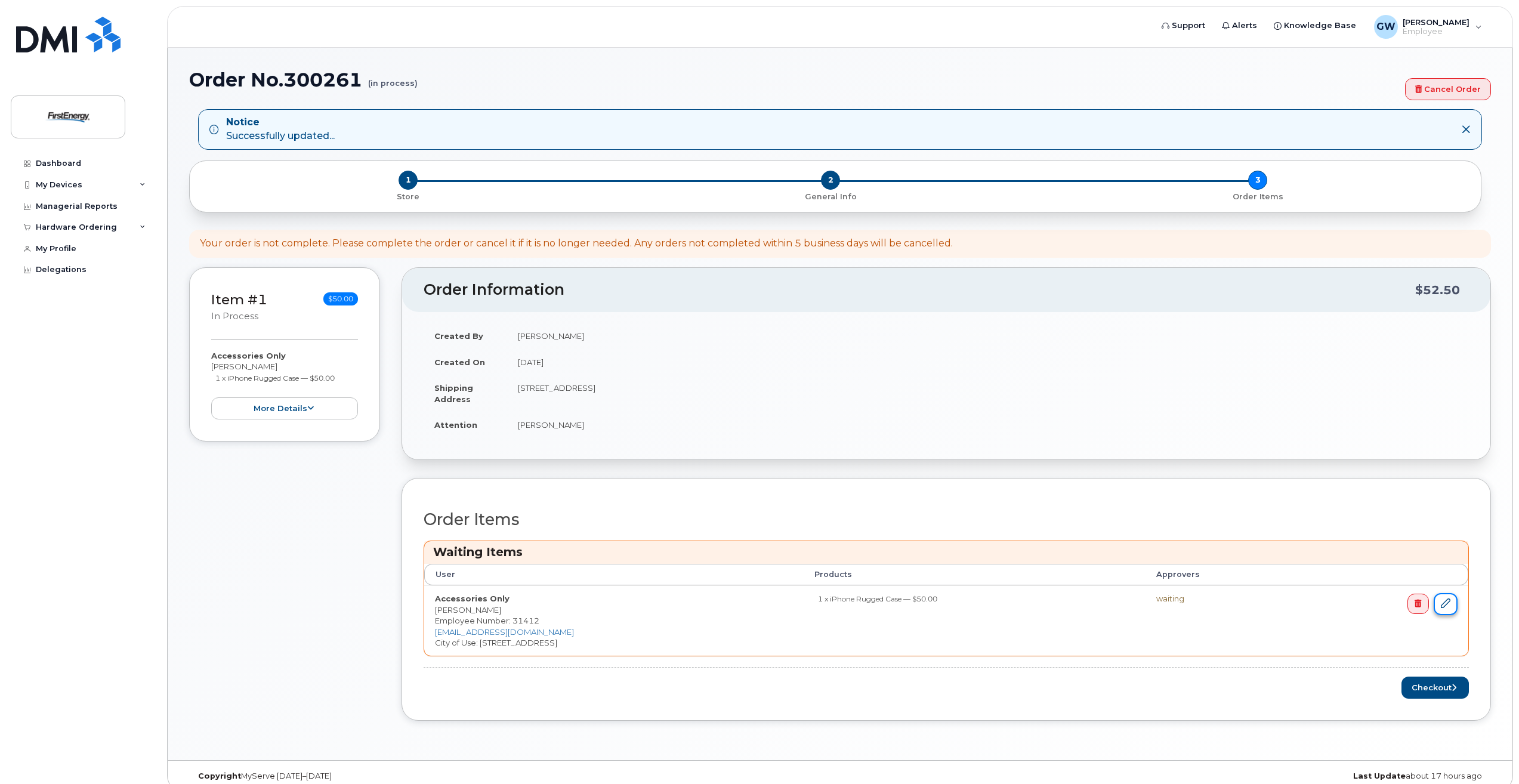
click at [1449, 604] on icon at bounding box center [1445, 603] width 10 height 10
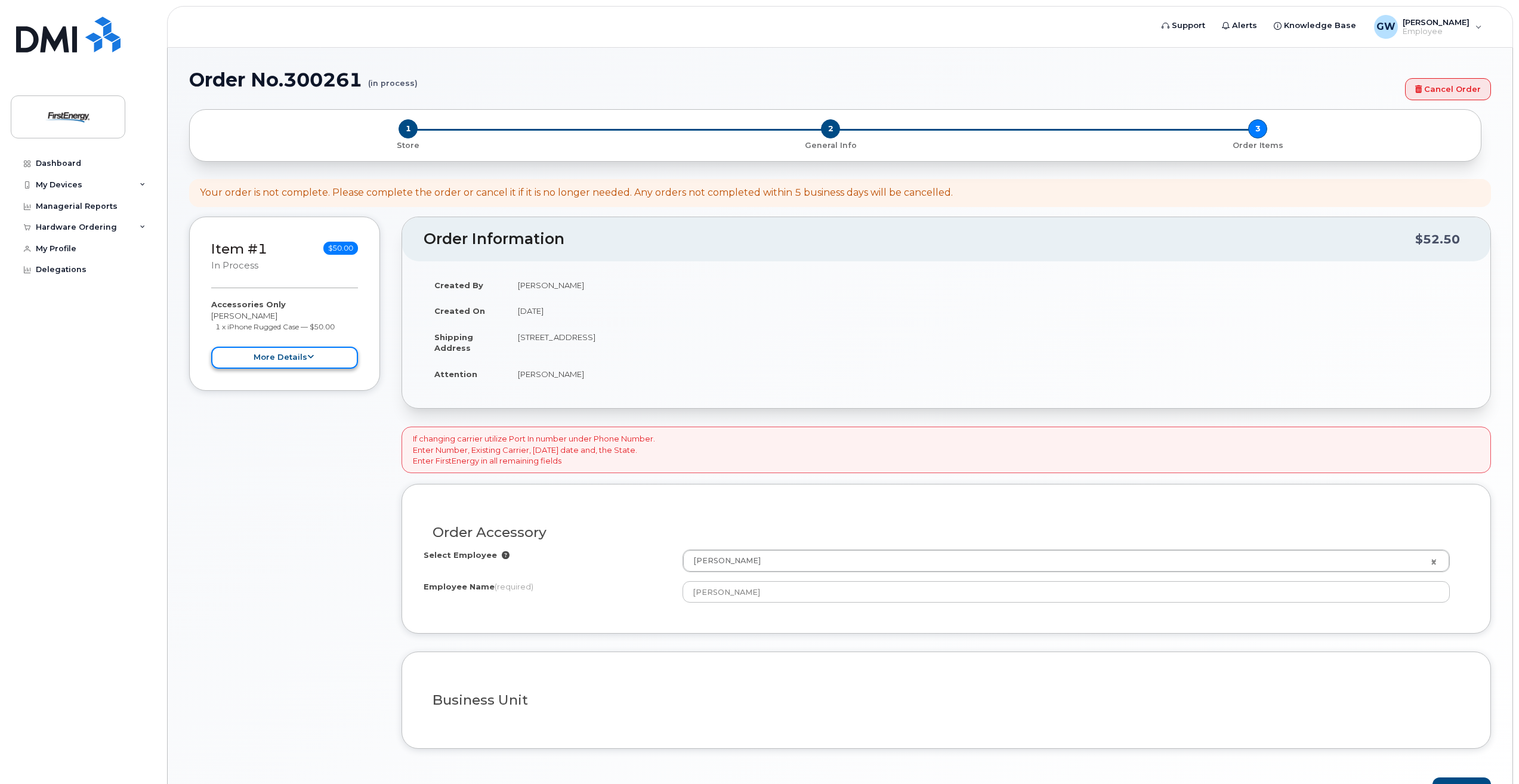
click at [293, 355] on button "more details" at bounding box center [284, 358] width 147 height 22
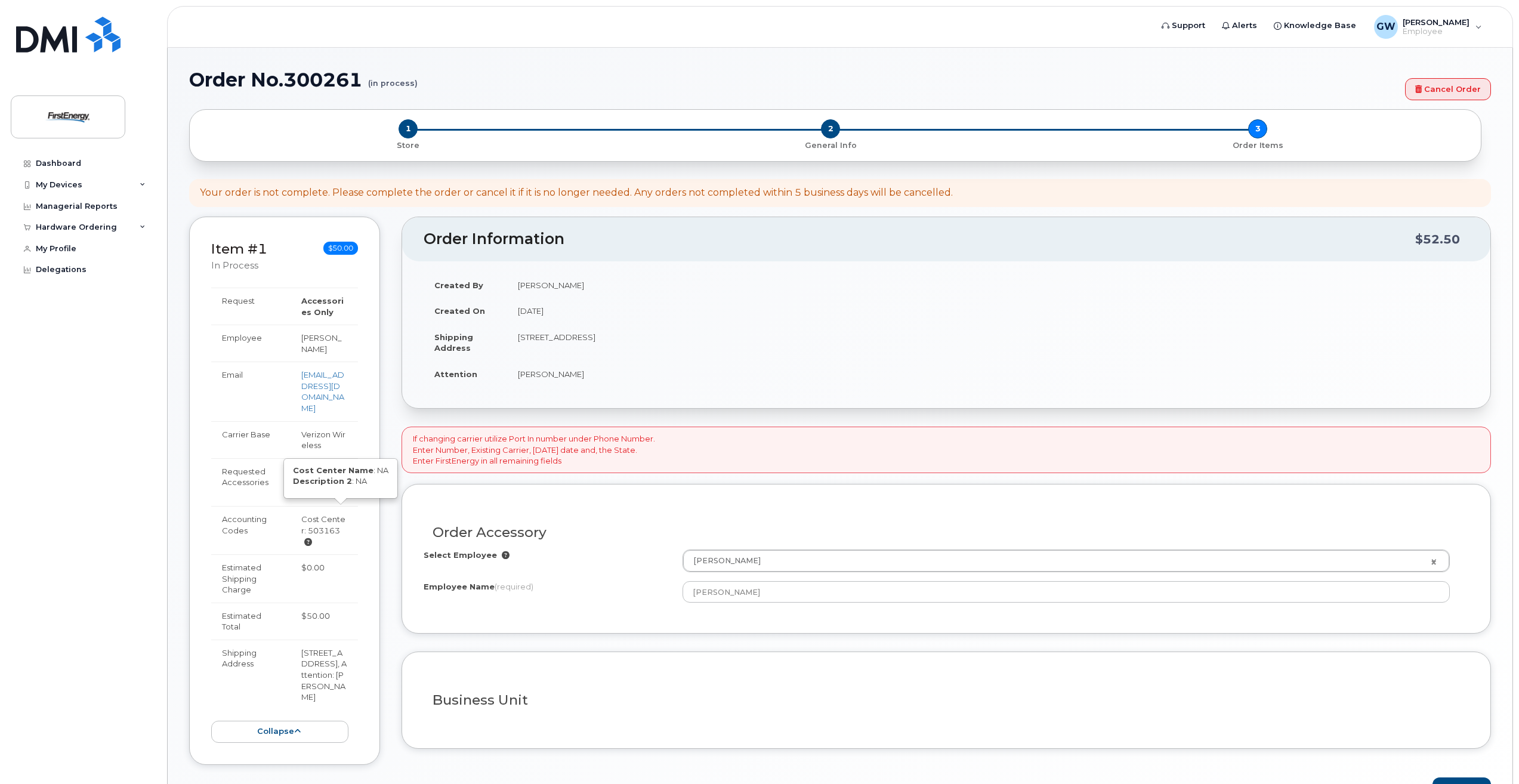
click at [312, 538] on icon at bounding box center [308, 542] width 8 height 8
click at [825, 131] on span "2" at bounding box center [831, 129] width 19 height 19
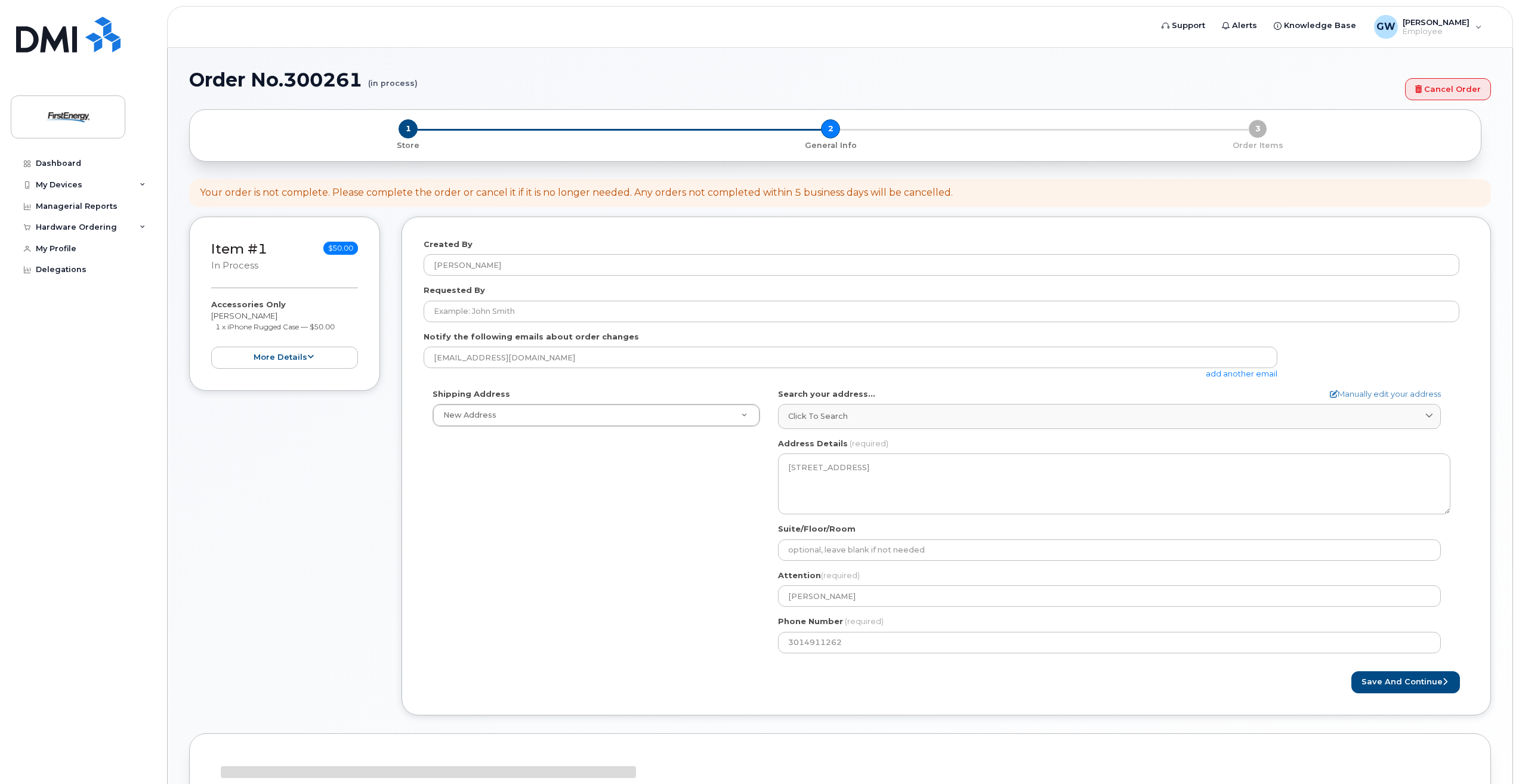
select select
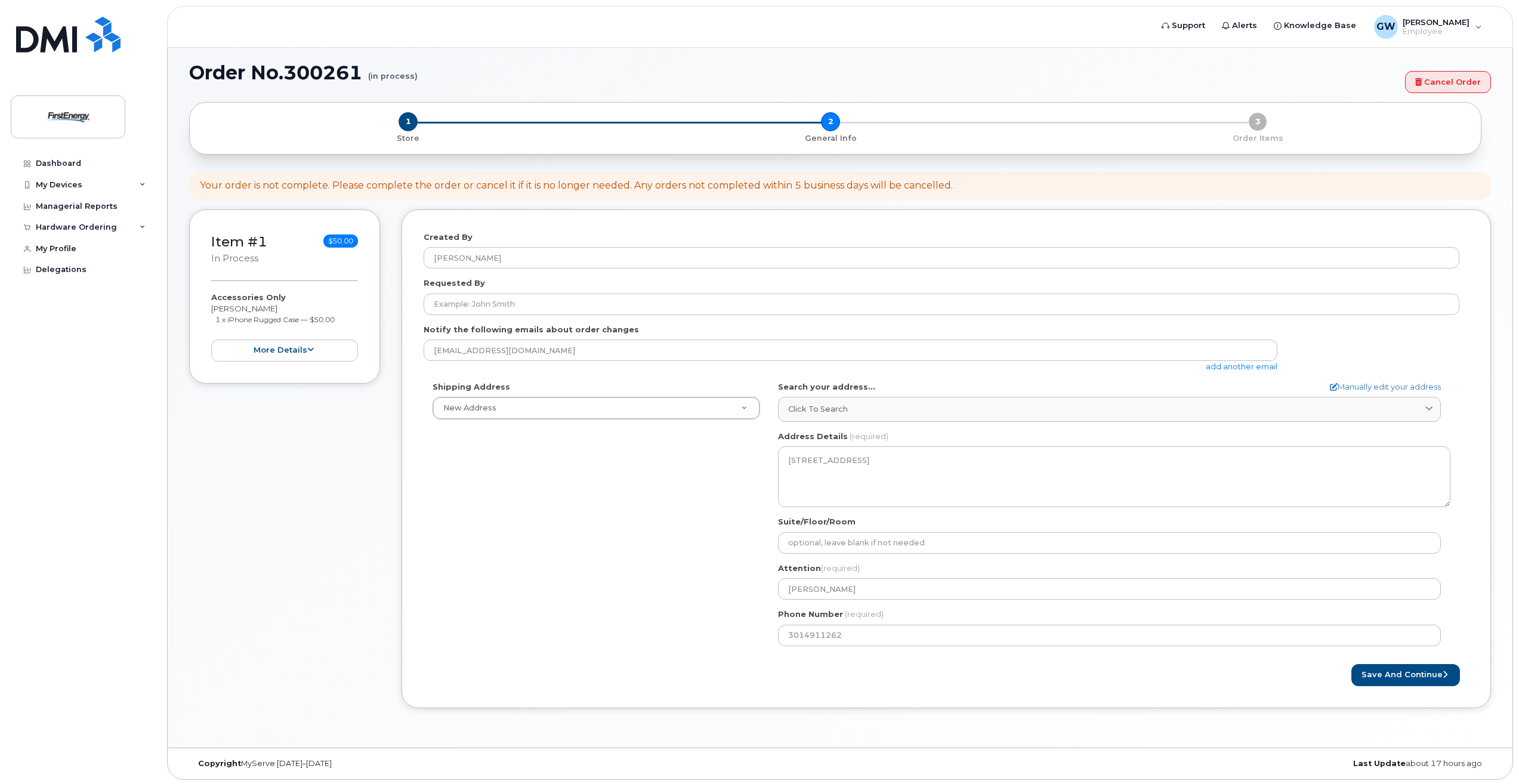
scroll to position [9, 0]
click at [1412, 676] on button "Save and Continue" at bounding box center [1405, 673] width 108 height 22
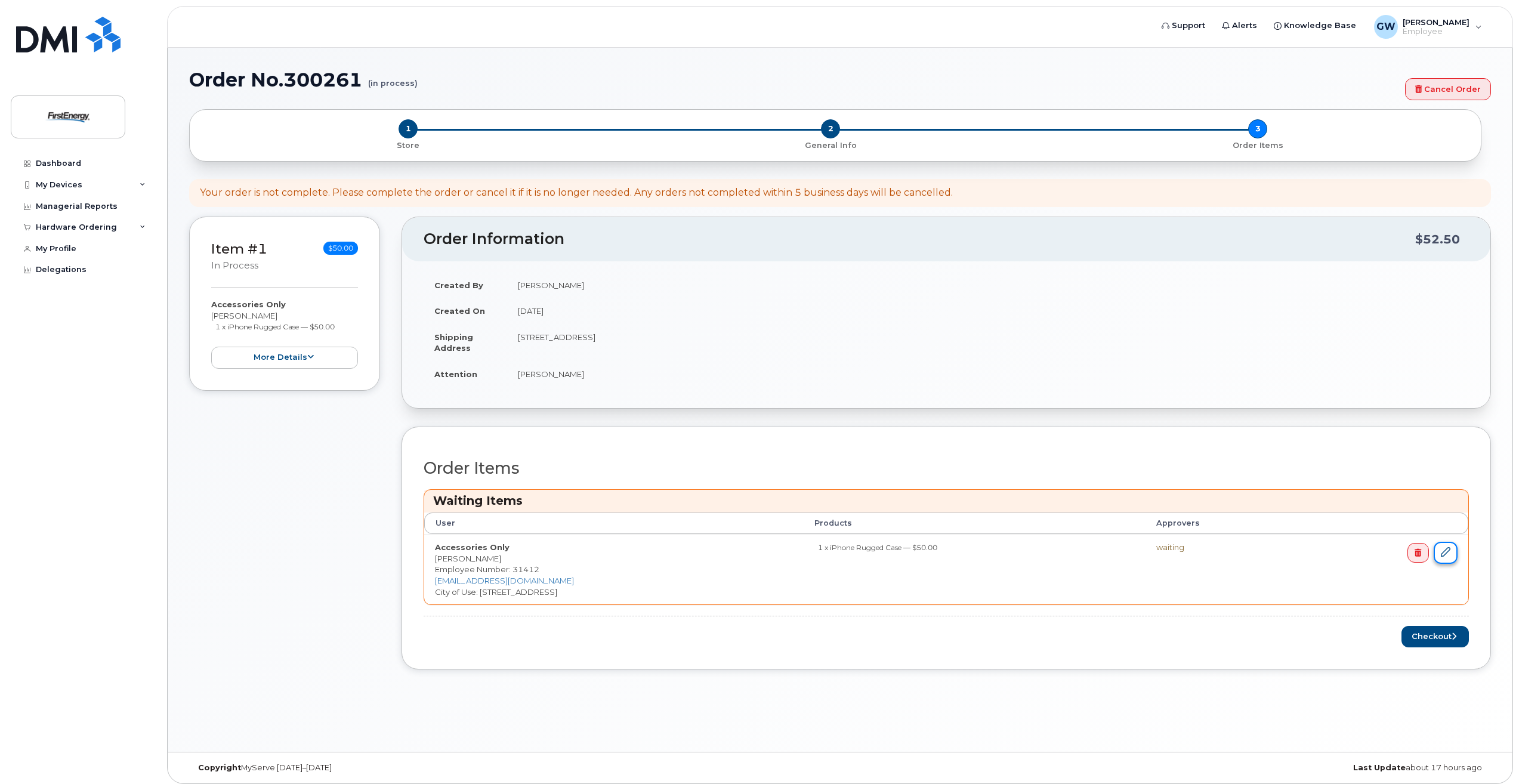
click at [1447, 553] on icon at bounding box center [1445, 552] width 10 height 10
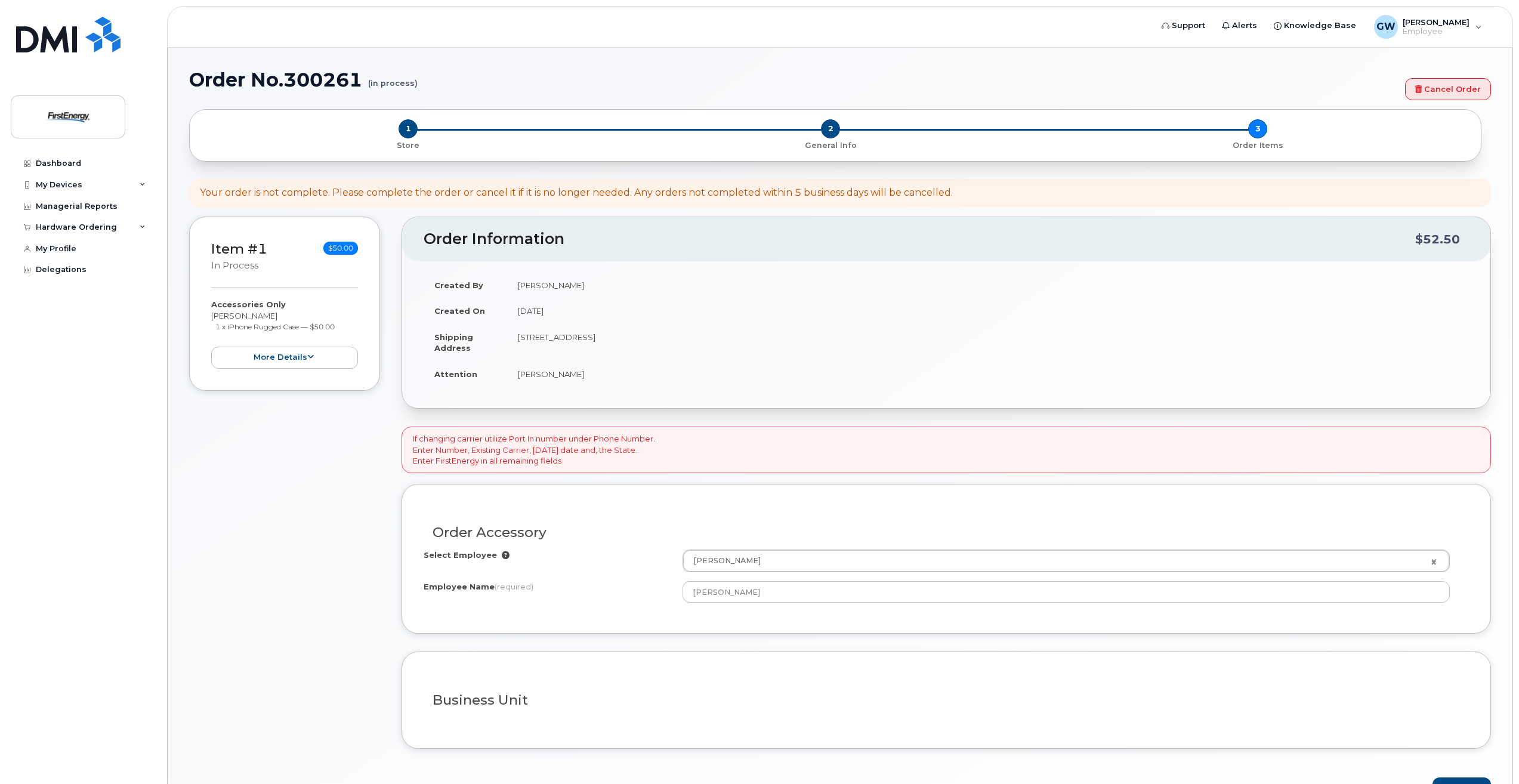
click at [561, 289] on td "[PERSON_NAME]" at bounding box center [987, 285] width 962 height 26
click at [502, 243] on h2 "Order Information" at bounding box center [919, 239] width 991 height 17
click at [1465, 87] on link "Cancel Order" at bounding box center [1447, 89] width 86 height 22
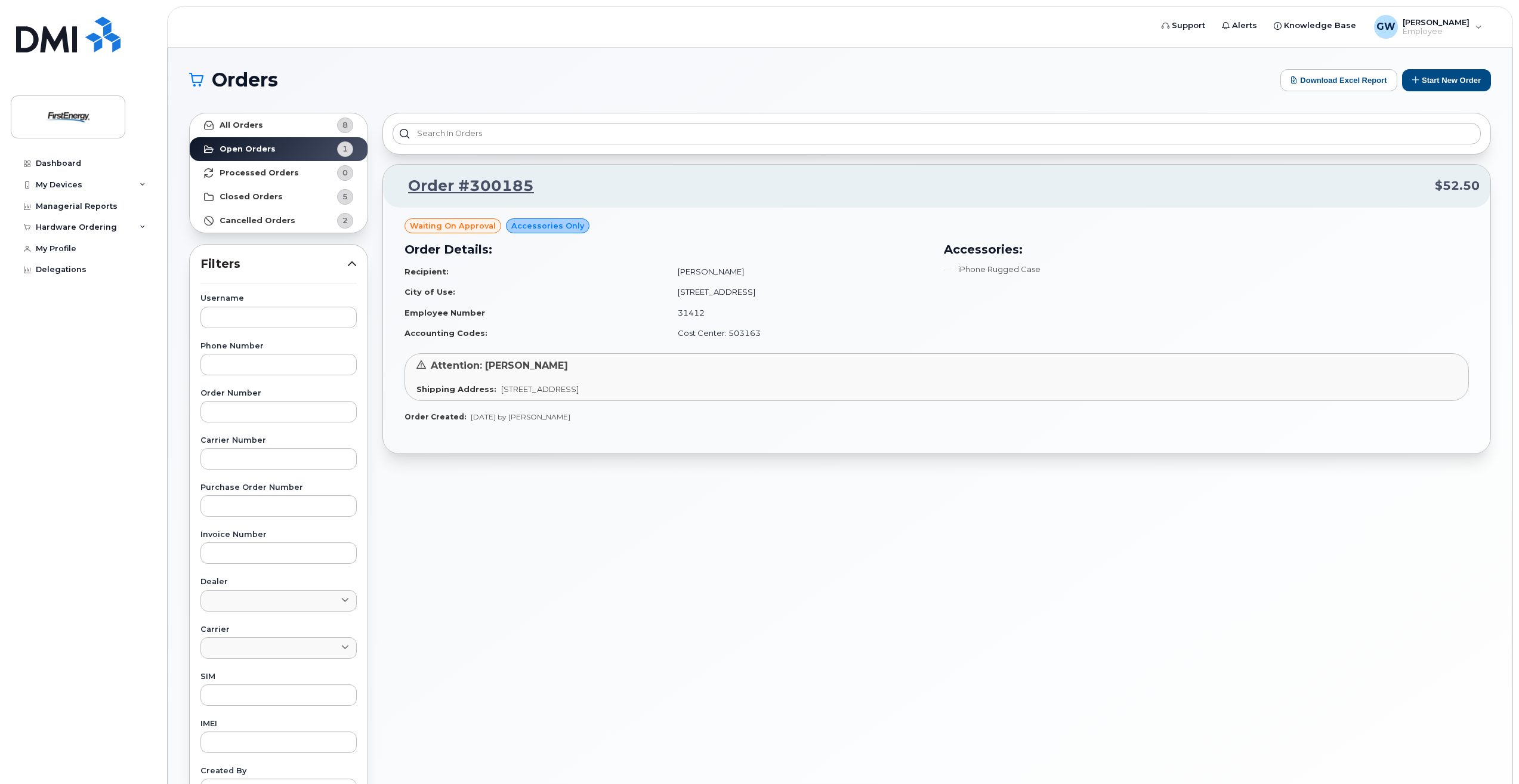
click at [456, 228] on span "Waiting On Approval" at bounding box center [453, 226] width 86 height 12
click at [1440, 83] on button "Start New Order" at bounding box center [1447, 80] width 89 height 22
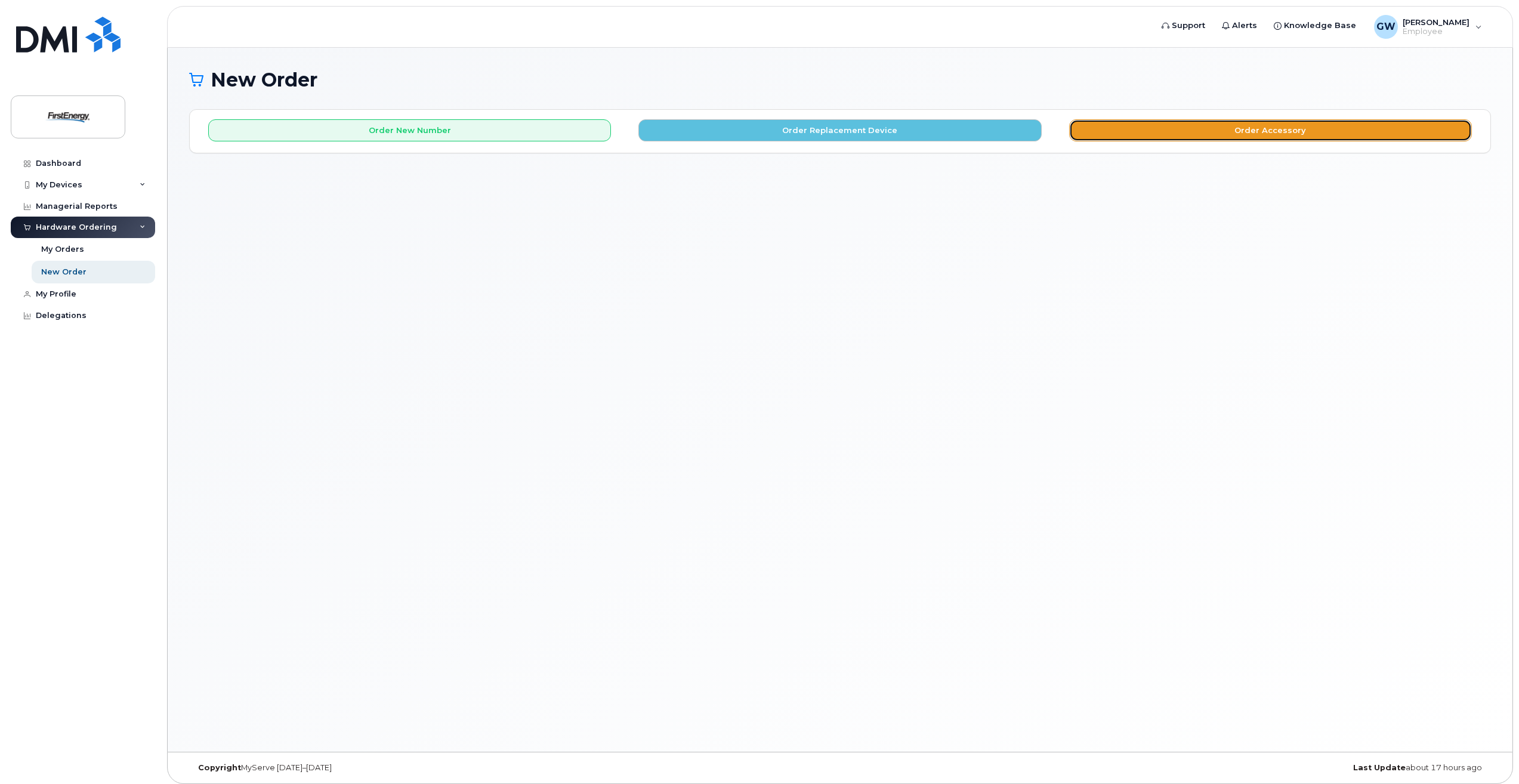
click at [1270, 127] on button "Order Accessory" at bounding box center [1270, 130] width 402 height 22
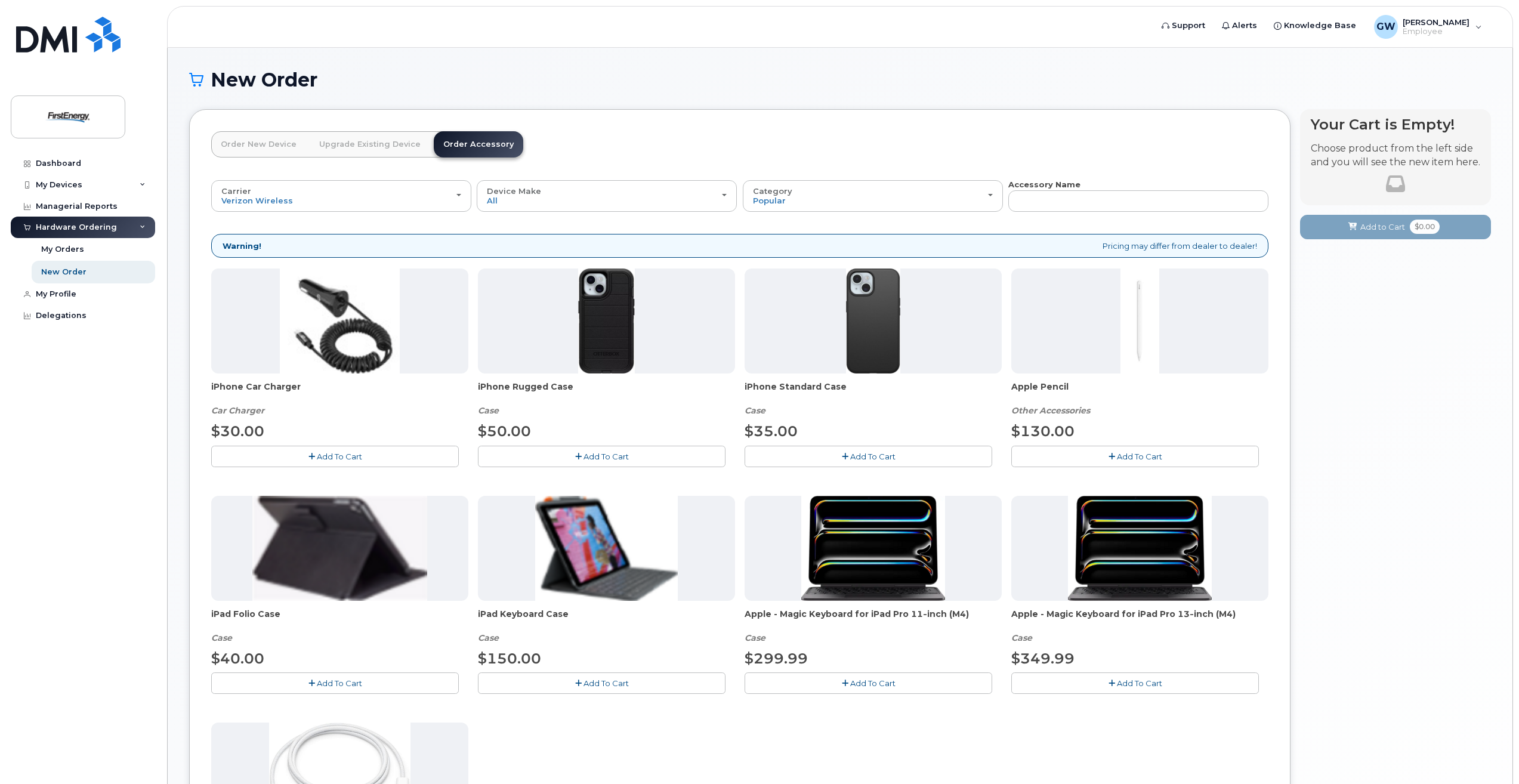
click at [617, 309] on img at bounding box center [606, 321] width 57 height 105
click at [610, 457] on span "Add To Cart" at bounding box center [606, 456] width 45 height 10
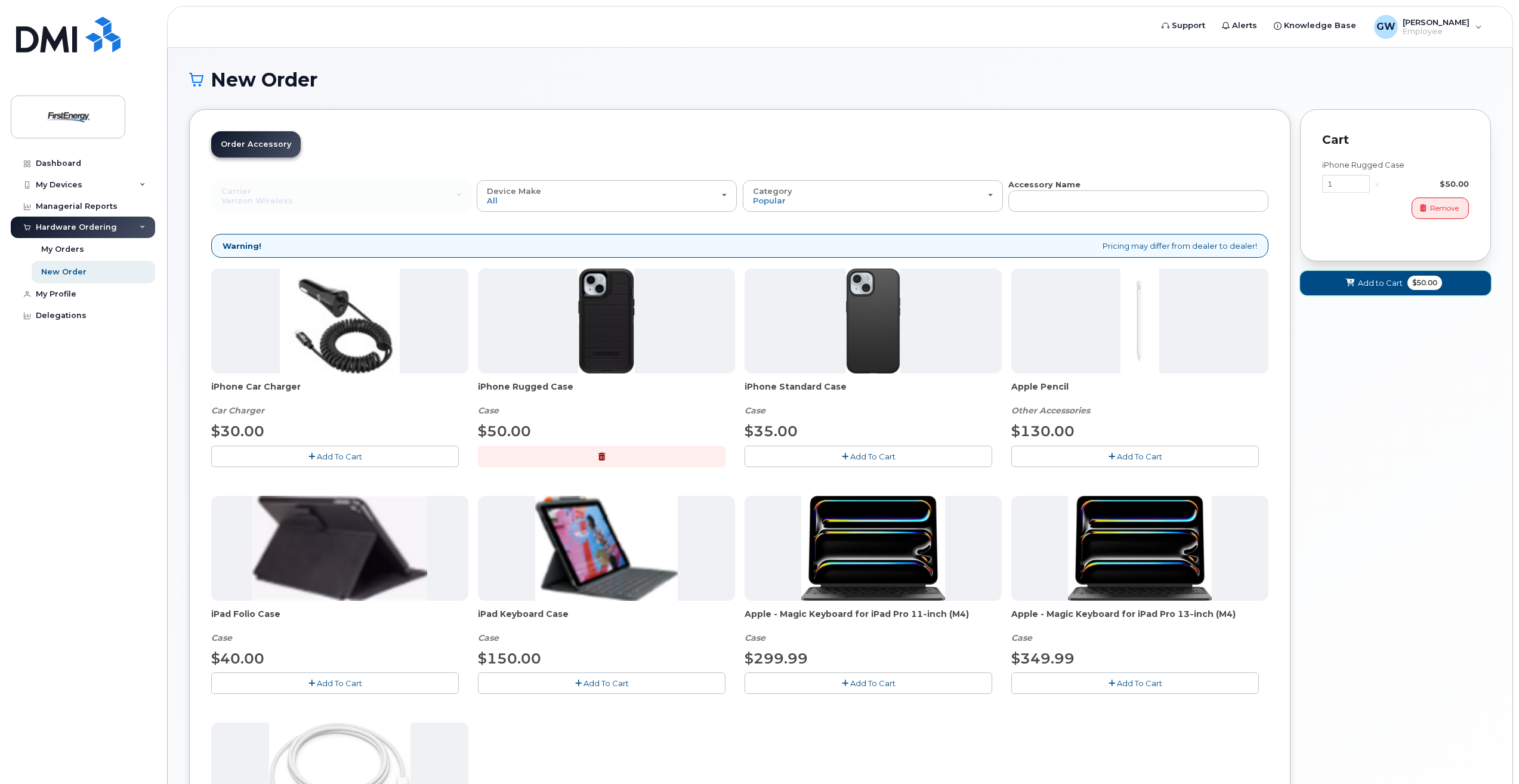
click at [1373, 285] on span "Add to Cart" at bounding box center [1380, 284] width 45 height 12
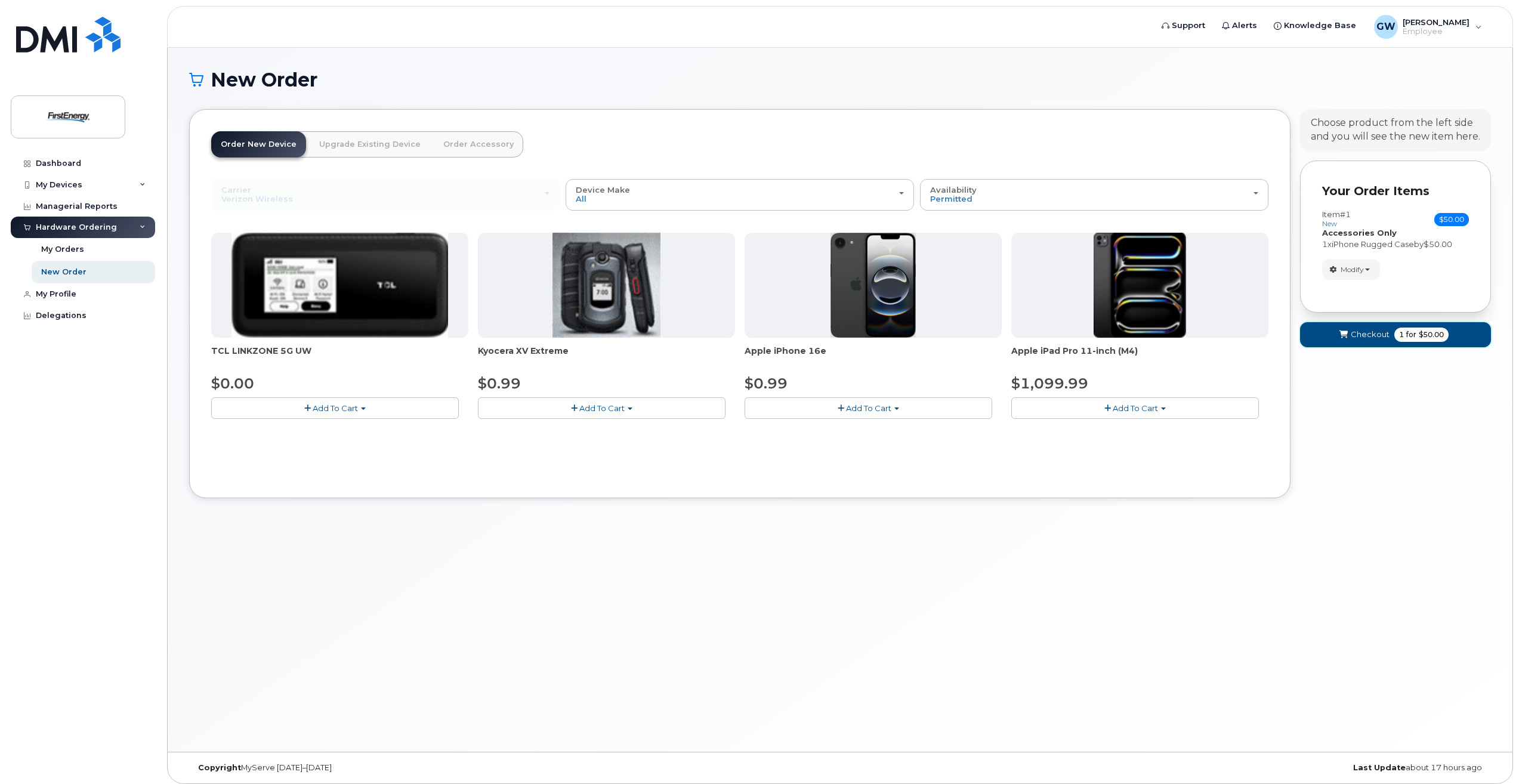
click at [1372, 334] on span "Checkout" at bounding box center [1370, 335] width 39 height 12
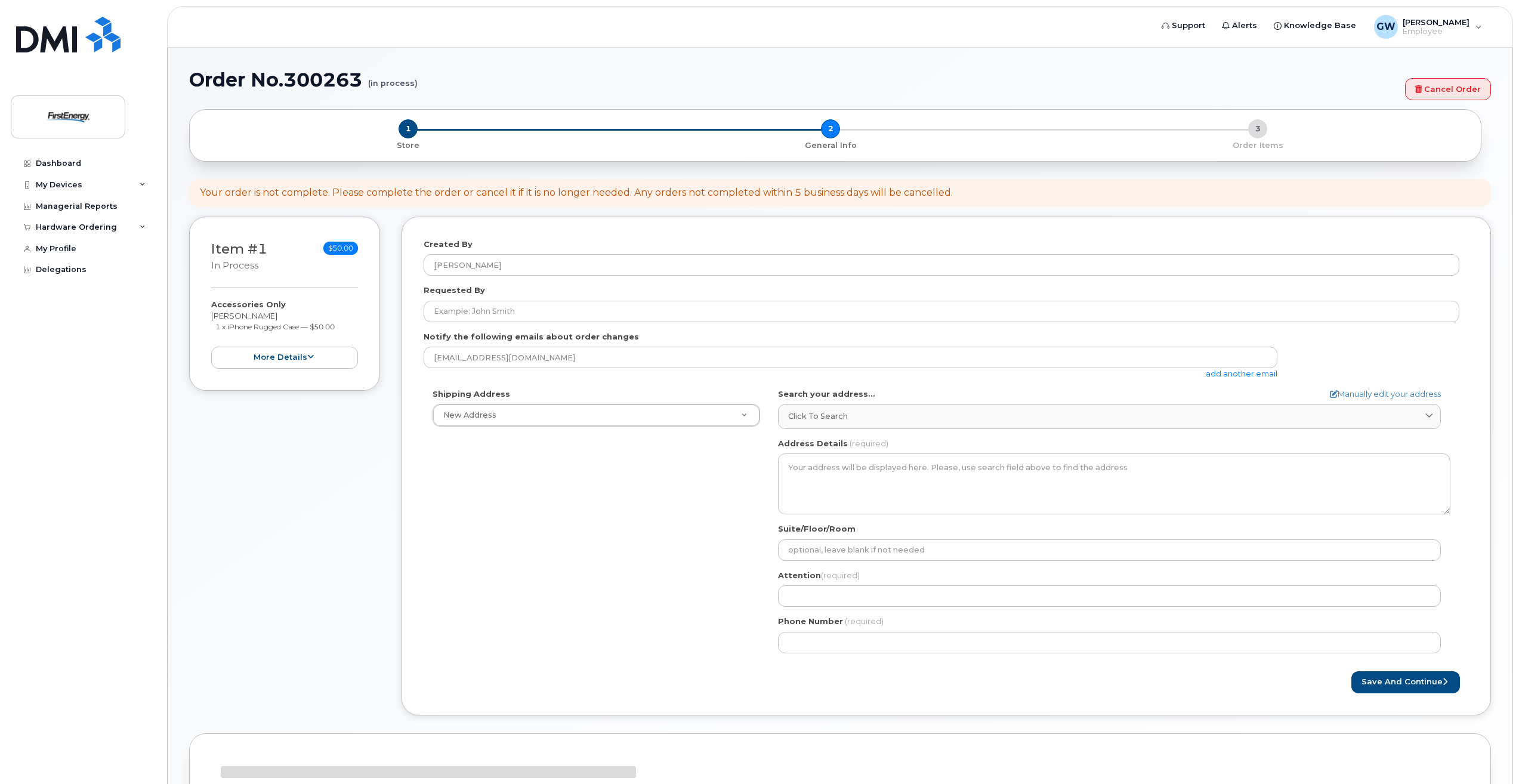
select select
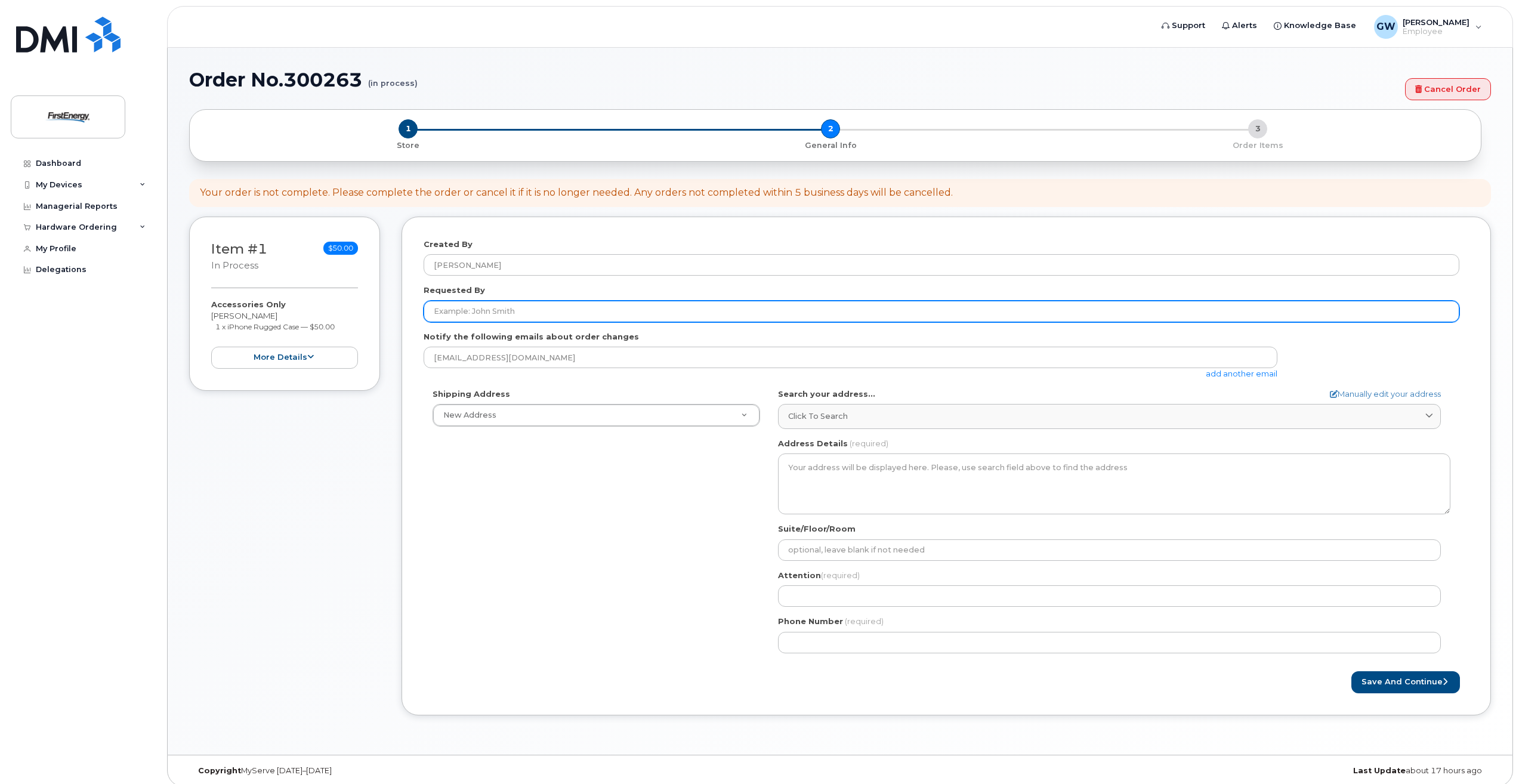
click at [490, 307] on input "Requested By" at bounding box center [942, 311] width 1036 height 21
type input "K"
type input "f"
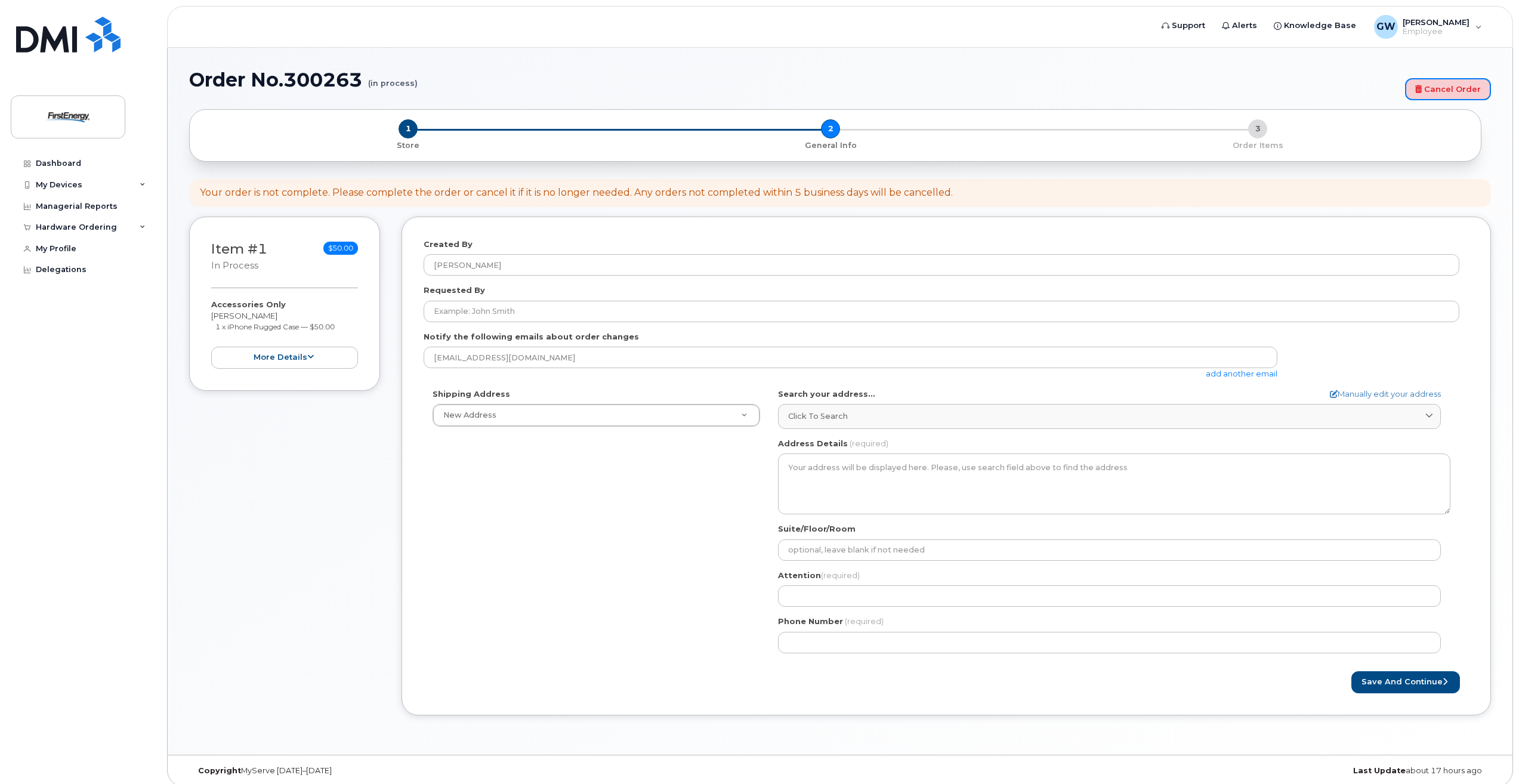
drag, startPoint x: 1450, startPoint y: 88, endPoint x: 818, endPoint y: 51, distance: 633.1
click at [1450, 88] on link "Cancel Order" at bounding box center [1447, 89] width 86 height 22
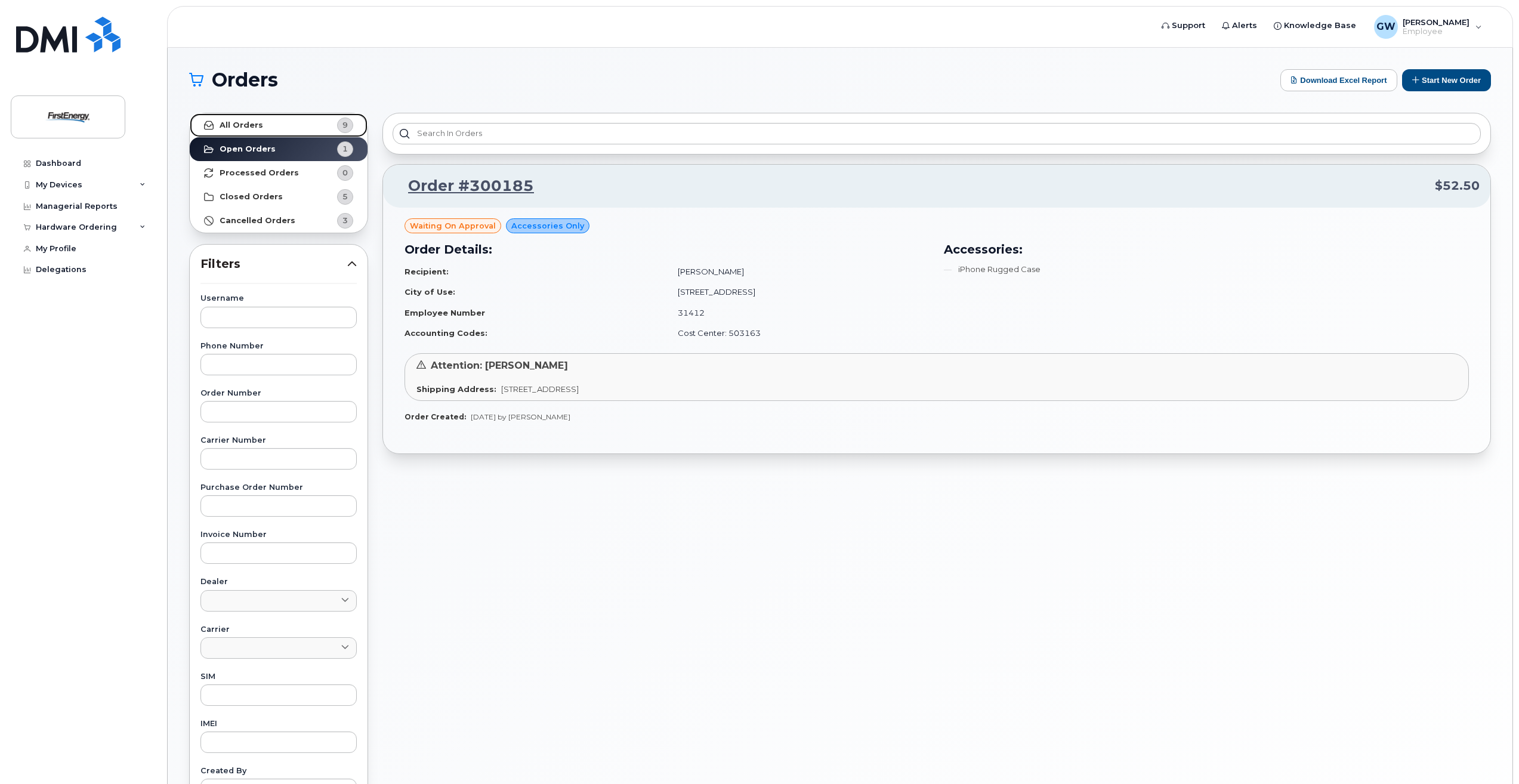
click at [245, 126] on strong "All Orders" at bounding box center [241, 125] width 43 height 10
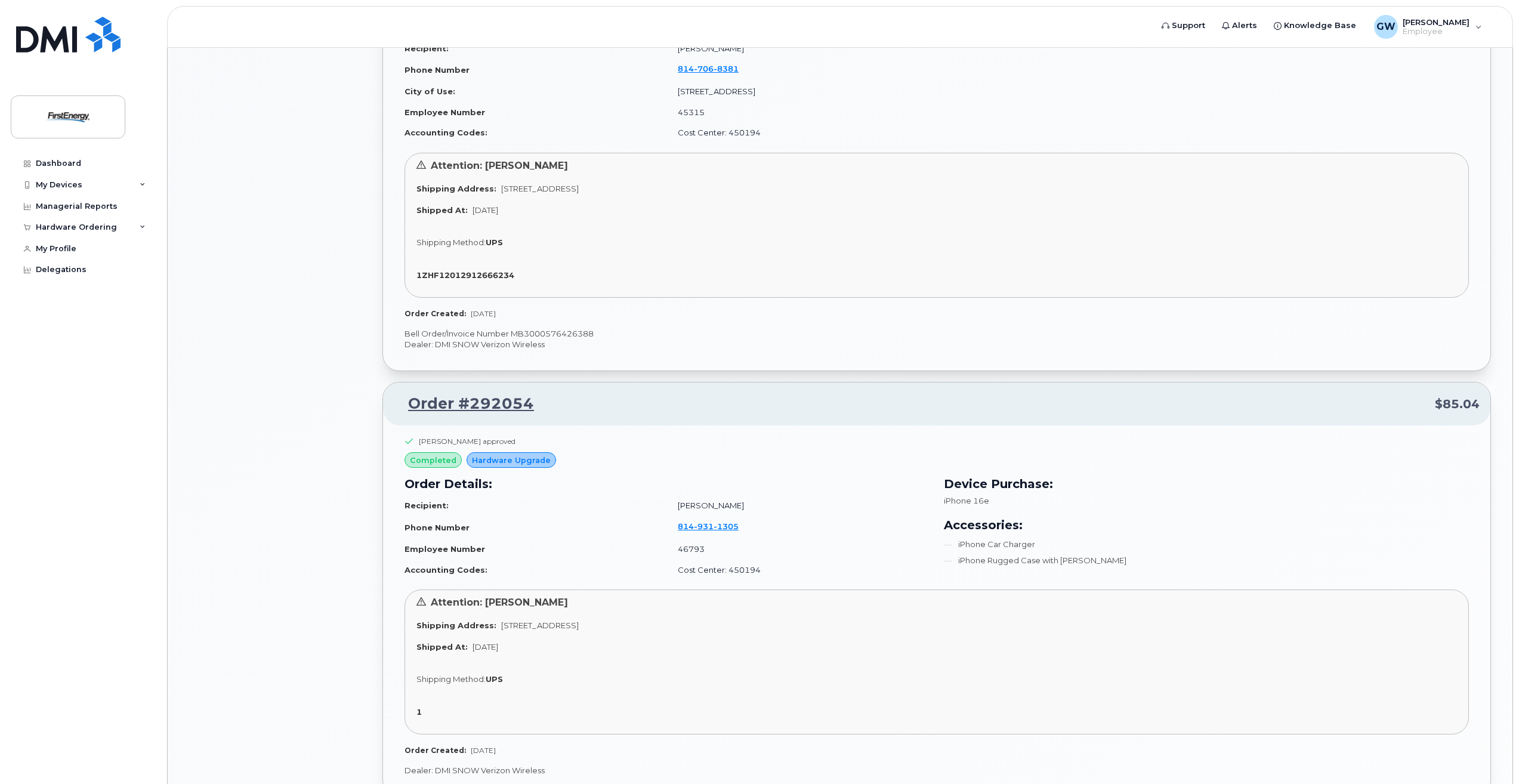
scroll to position [1074, 0]
